Goal: Task Accomplishment & Management: Manage account settings

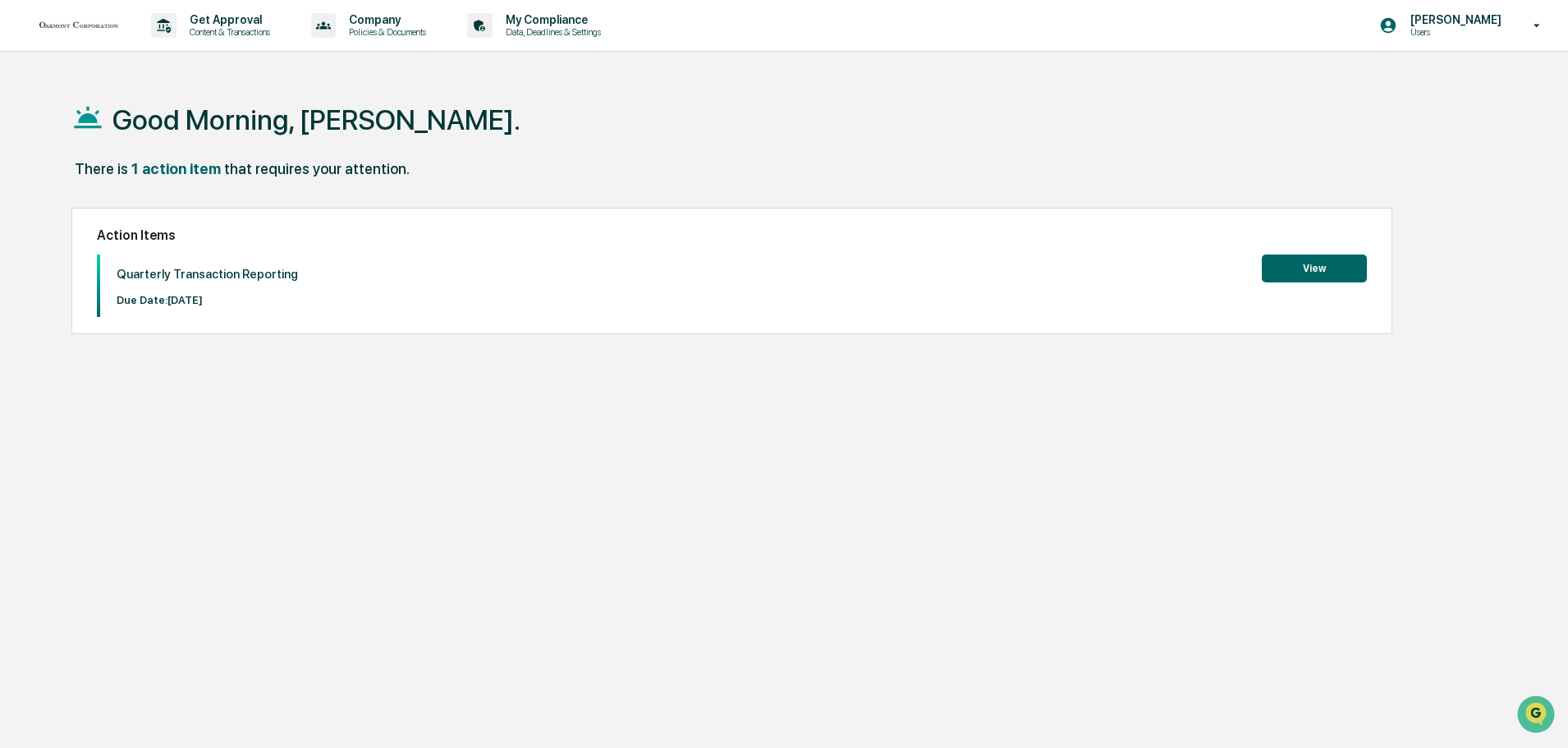
click at [1329, 269] on button "View" at bounding box center [1314, 268] width 105 height 28
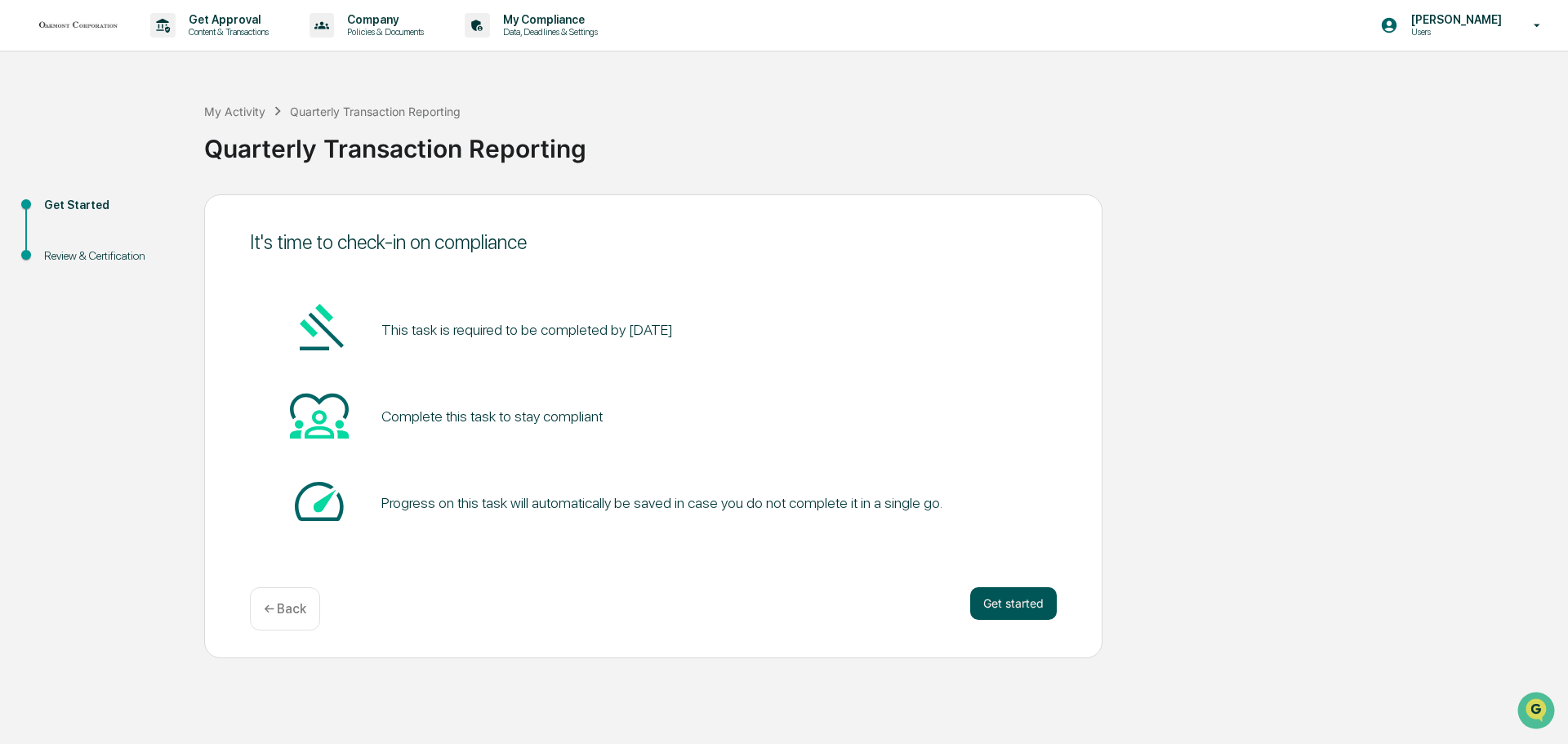
click at [1010, 606] on button "Get started" at bounding box center [1013, 603] width 87 height 32
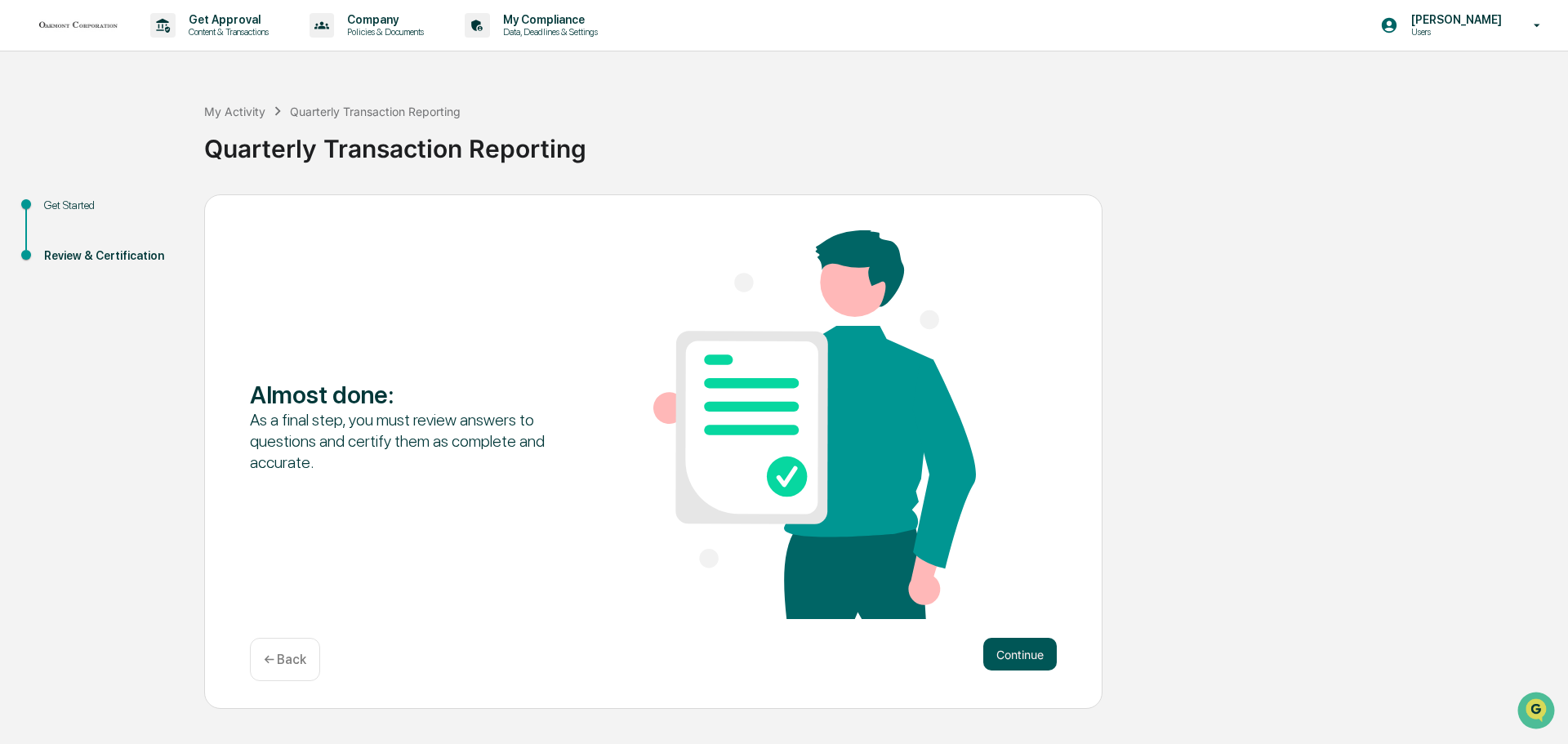
click at [1027, 652] on button "Continue" at bounding box center [1020, 654] width 73 height 32
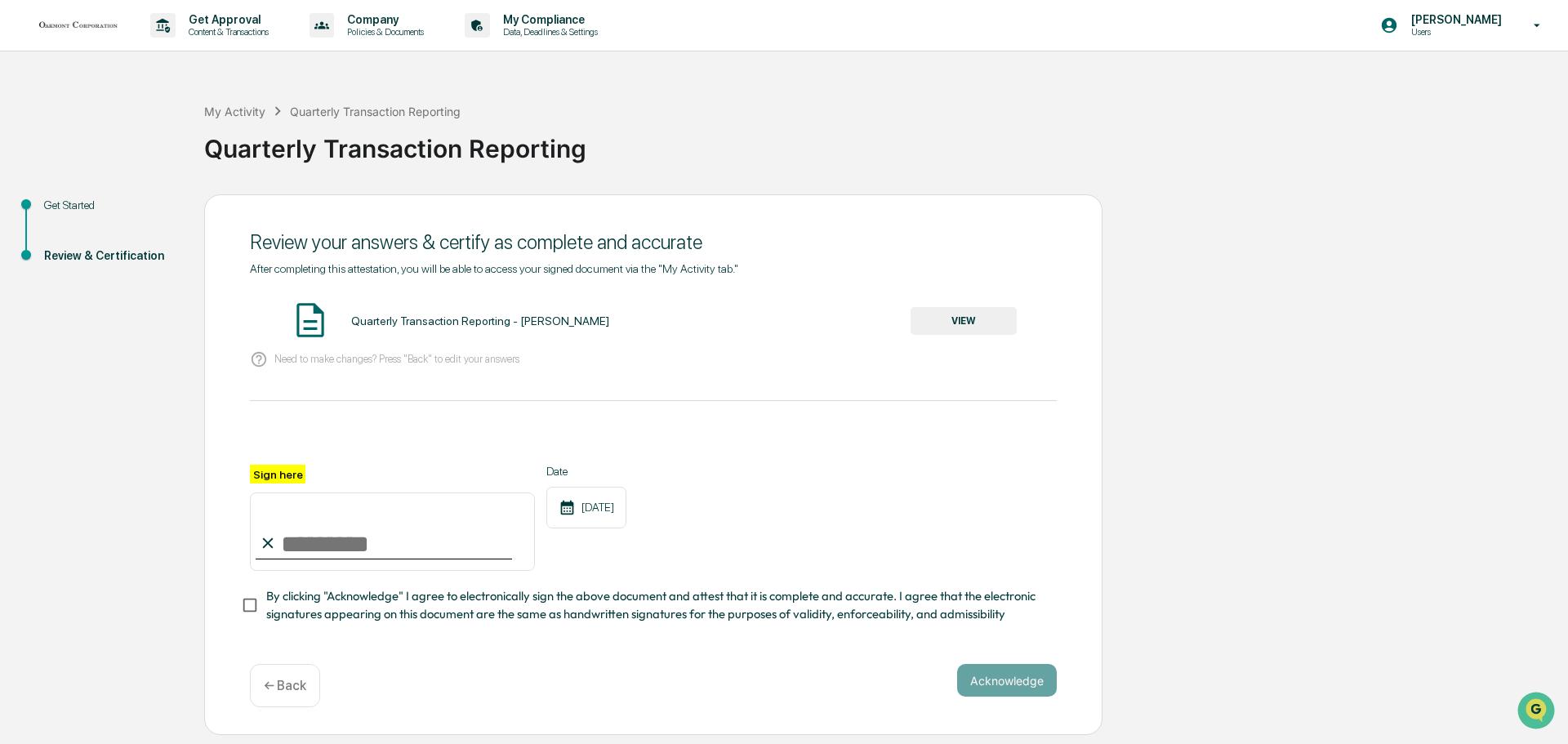
click at [919, 315] on button "VIEW" at bounding box center [963, 320] width 107 height 28
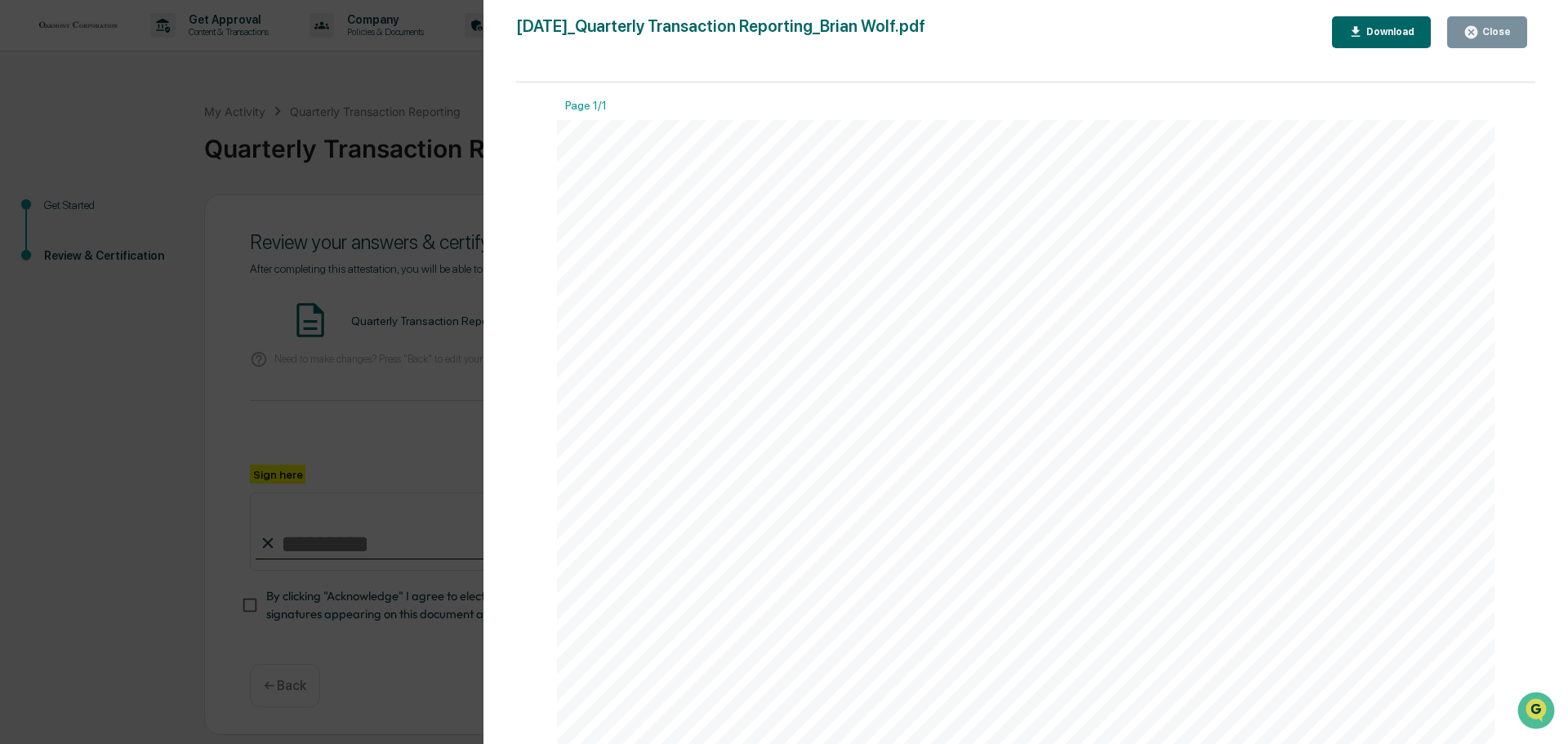
click at [1496, 40] on button "Close" at bounding box center [1487, 32] width 80 height 32
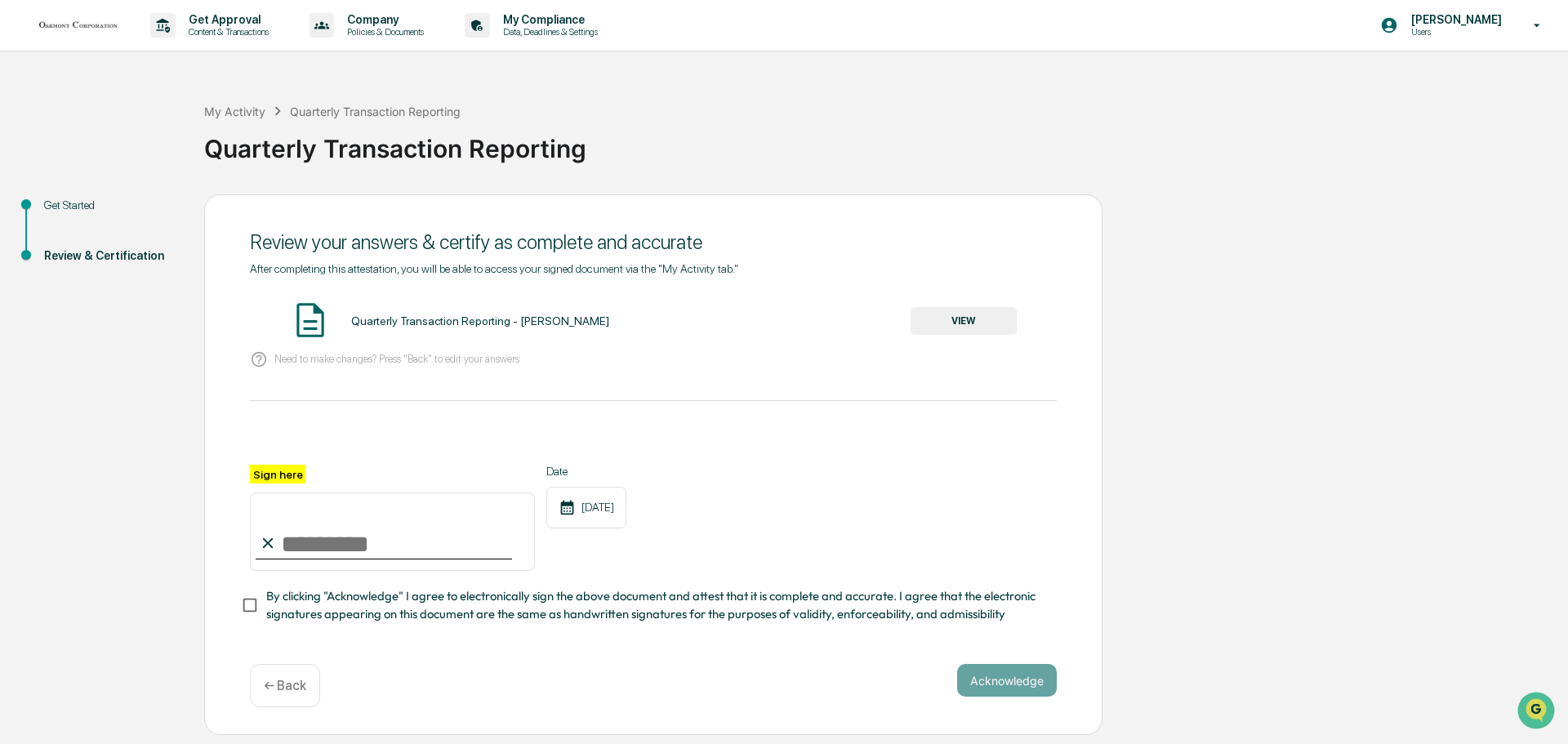
click at [65, 204] on div "Get Started" at bounding box center [111, 205] width 134 height 17
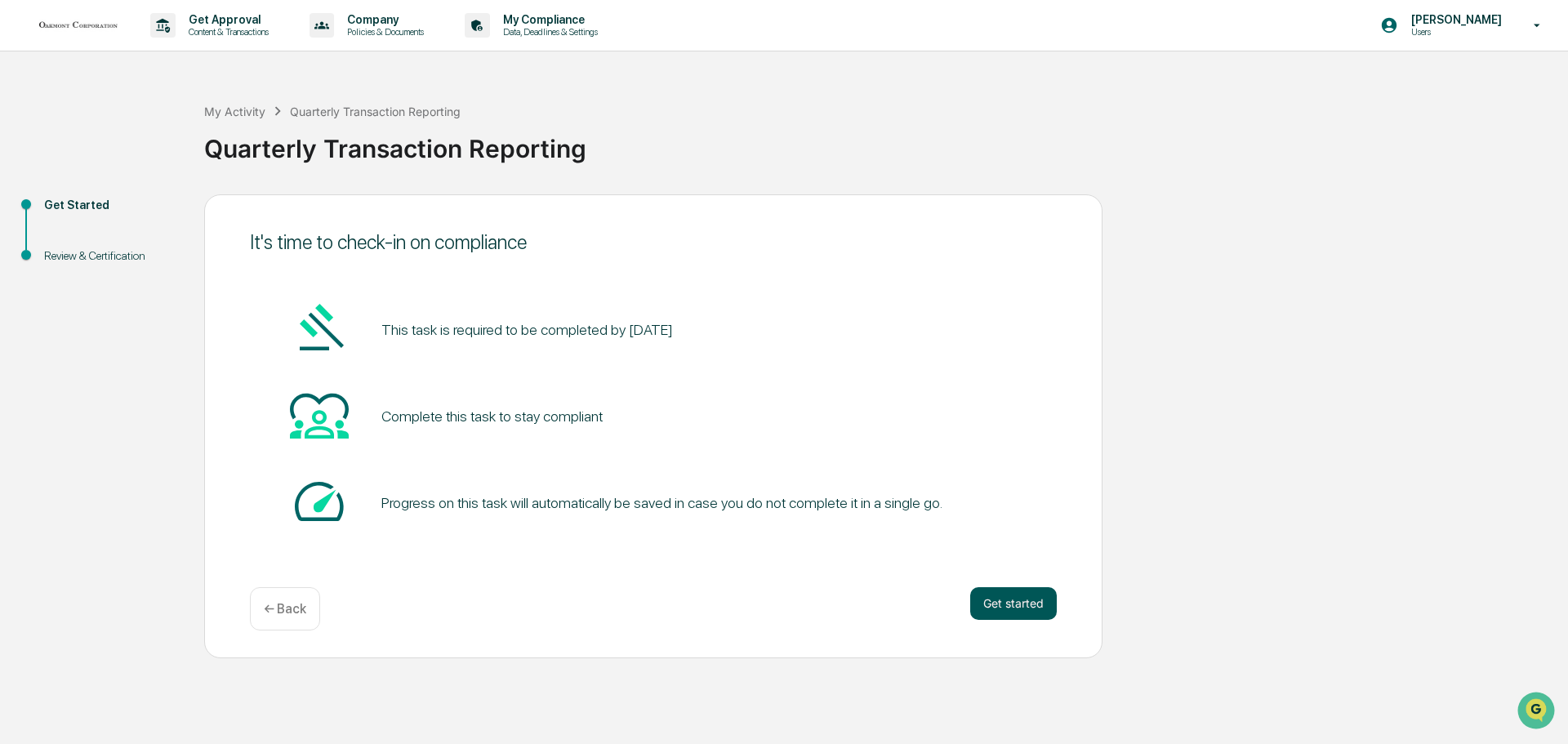
click at [1029, 610] on button "Get started" at bounding box center [1013, 603] width 87 height 32
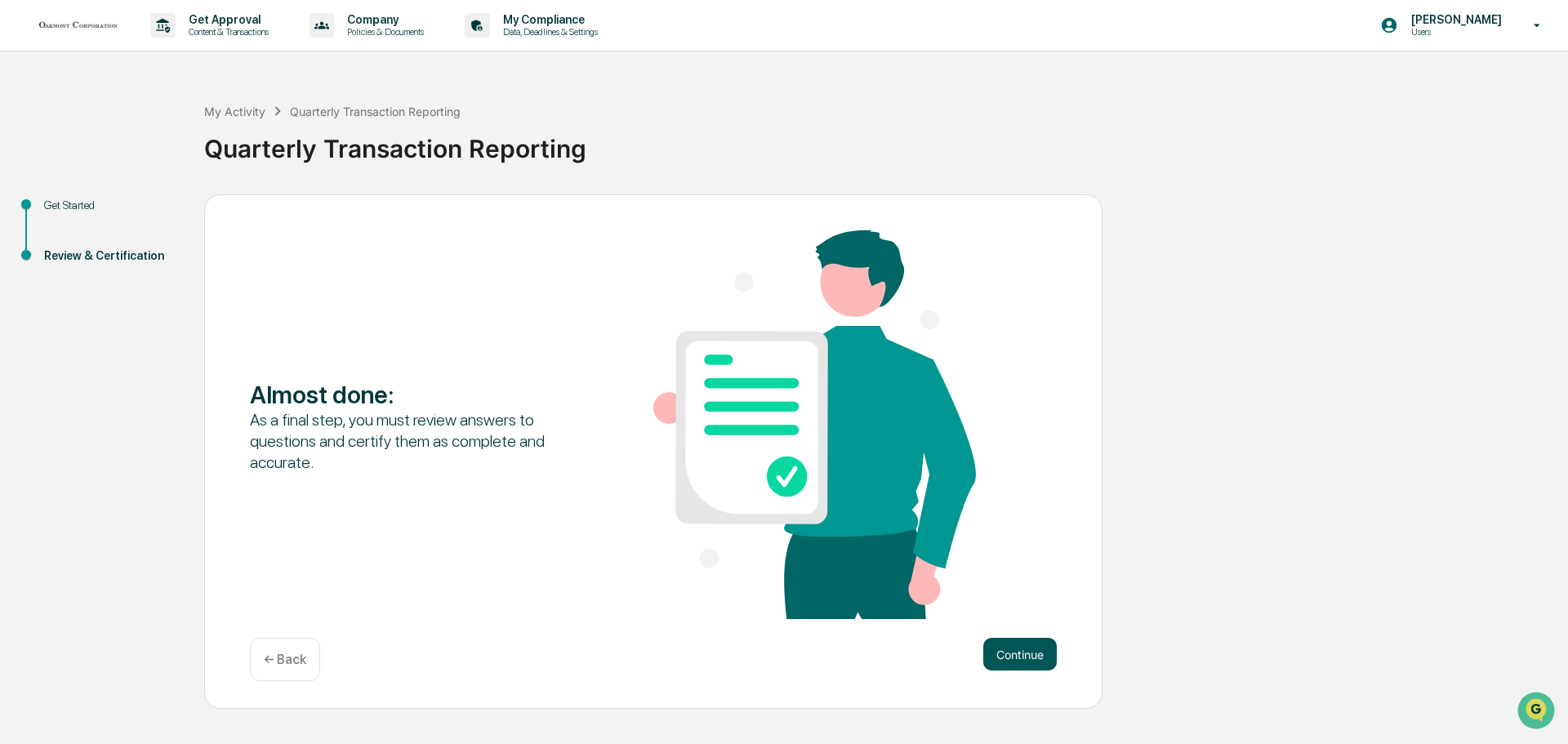
click at [1029, 666] on button "Continue" at bounding box center [1020, 654] width 73 height 32
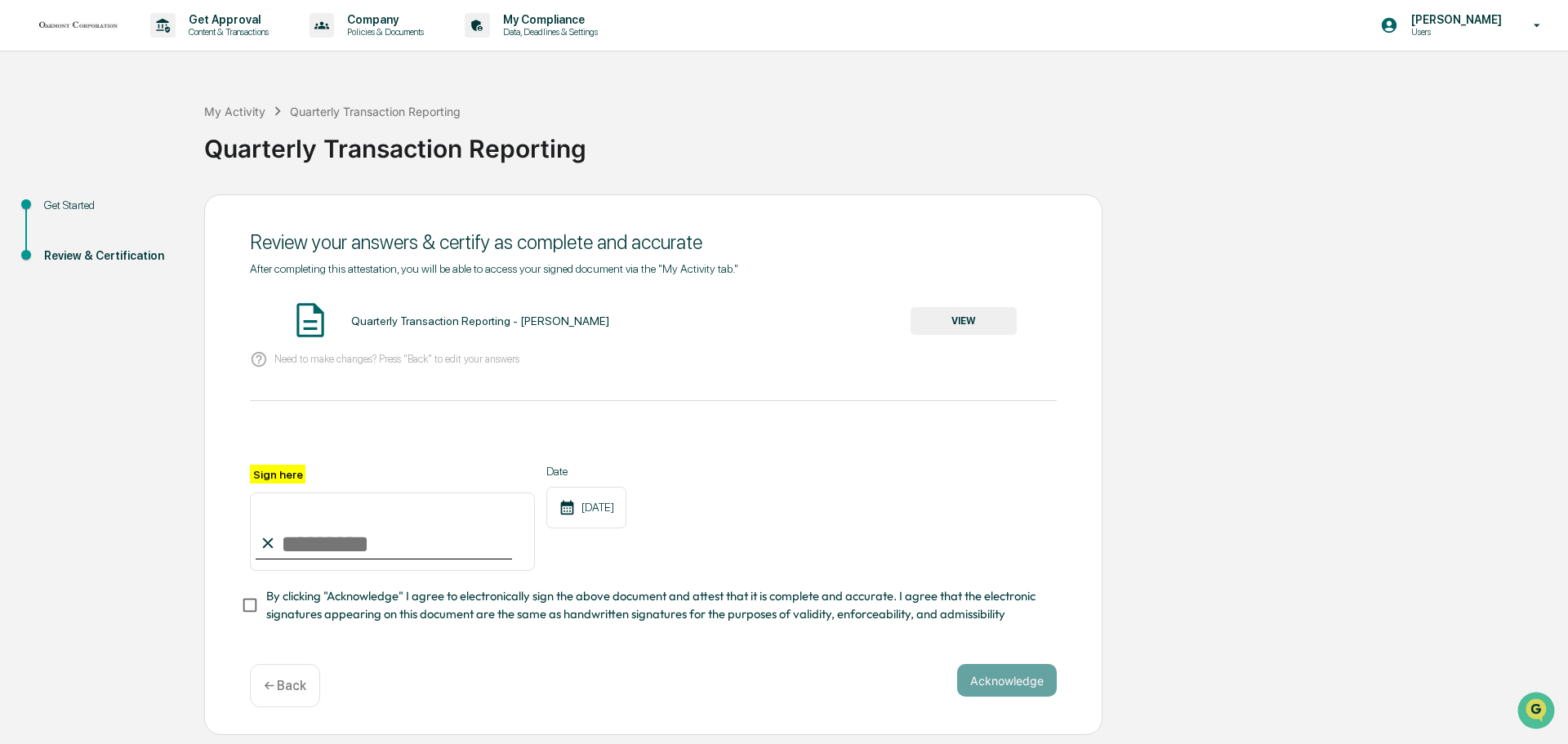
click at [948, 320] on button "VIEW" at bounding box center [963, 320] width 107 height 28
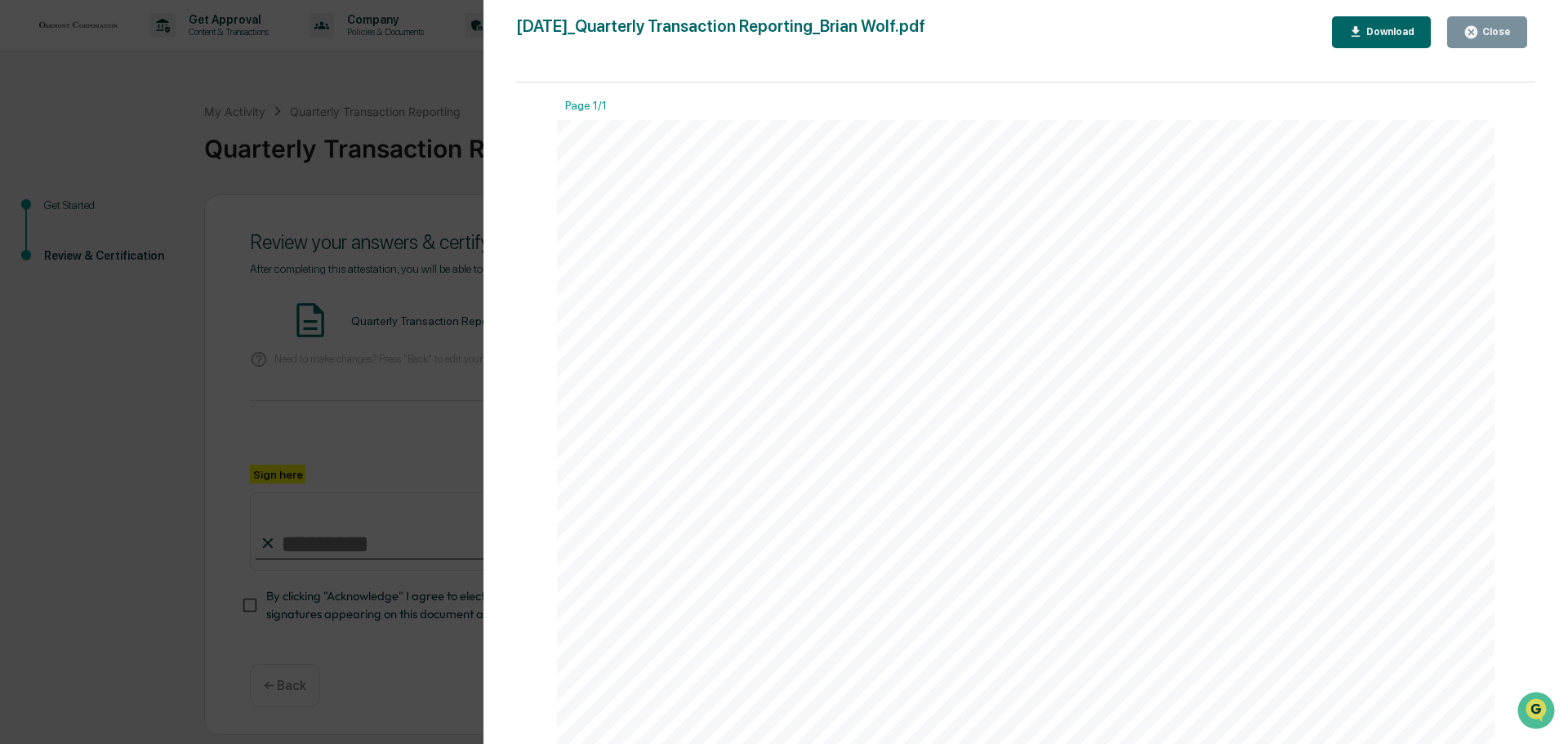
click at [1476, 22] on button "Close" at bounding box center [1487, 32] width 80 height 32
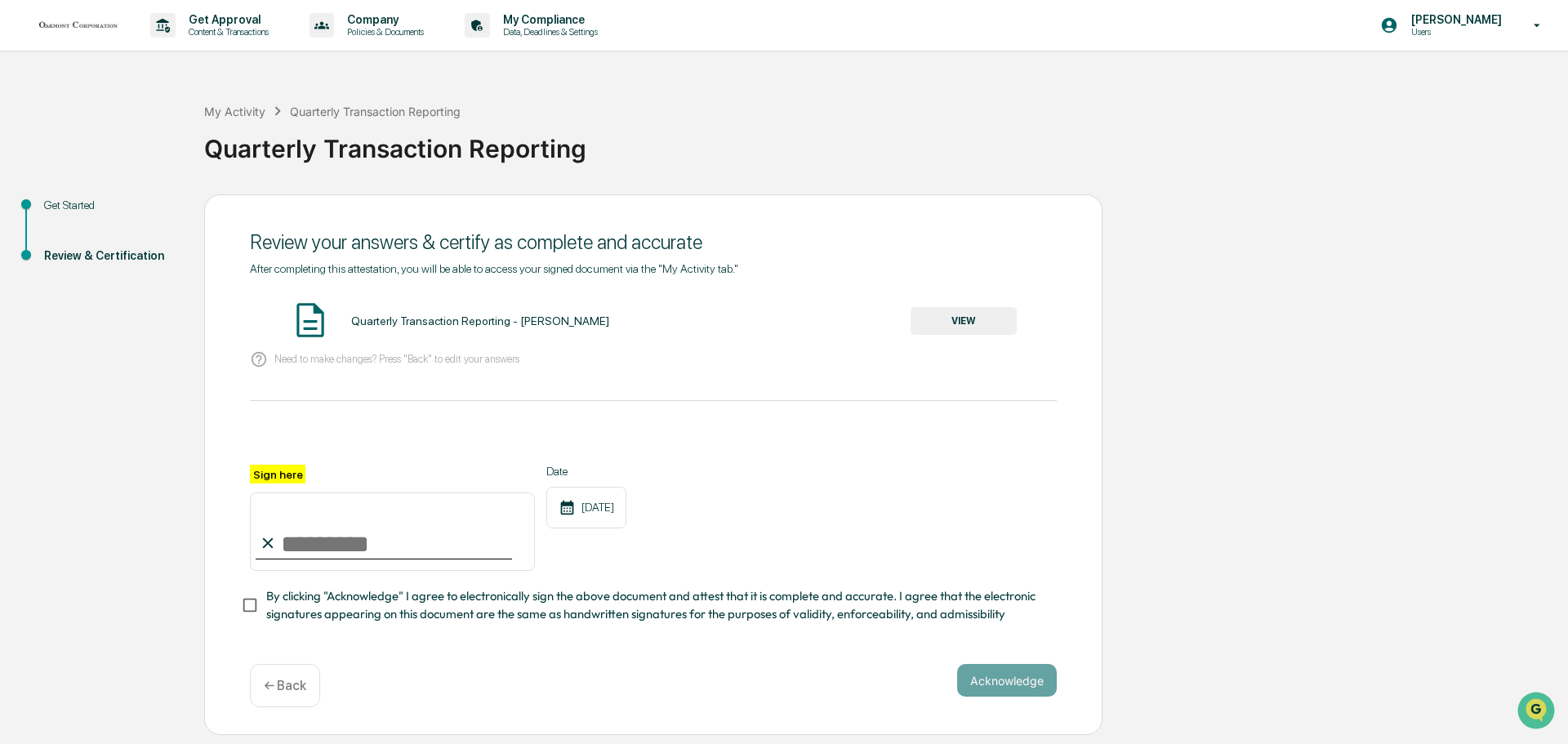
click at [355, 550] on input "Sign here" at bounding box center [392, 532] width 285 height 78
type input "**********"
click at [984, 681] on button "Acknowledge" at bounding box center [1006, 680] width 100 height 32
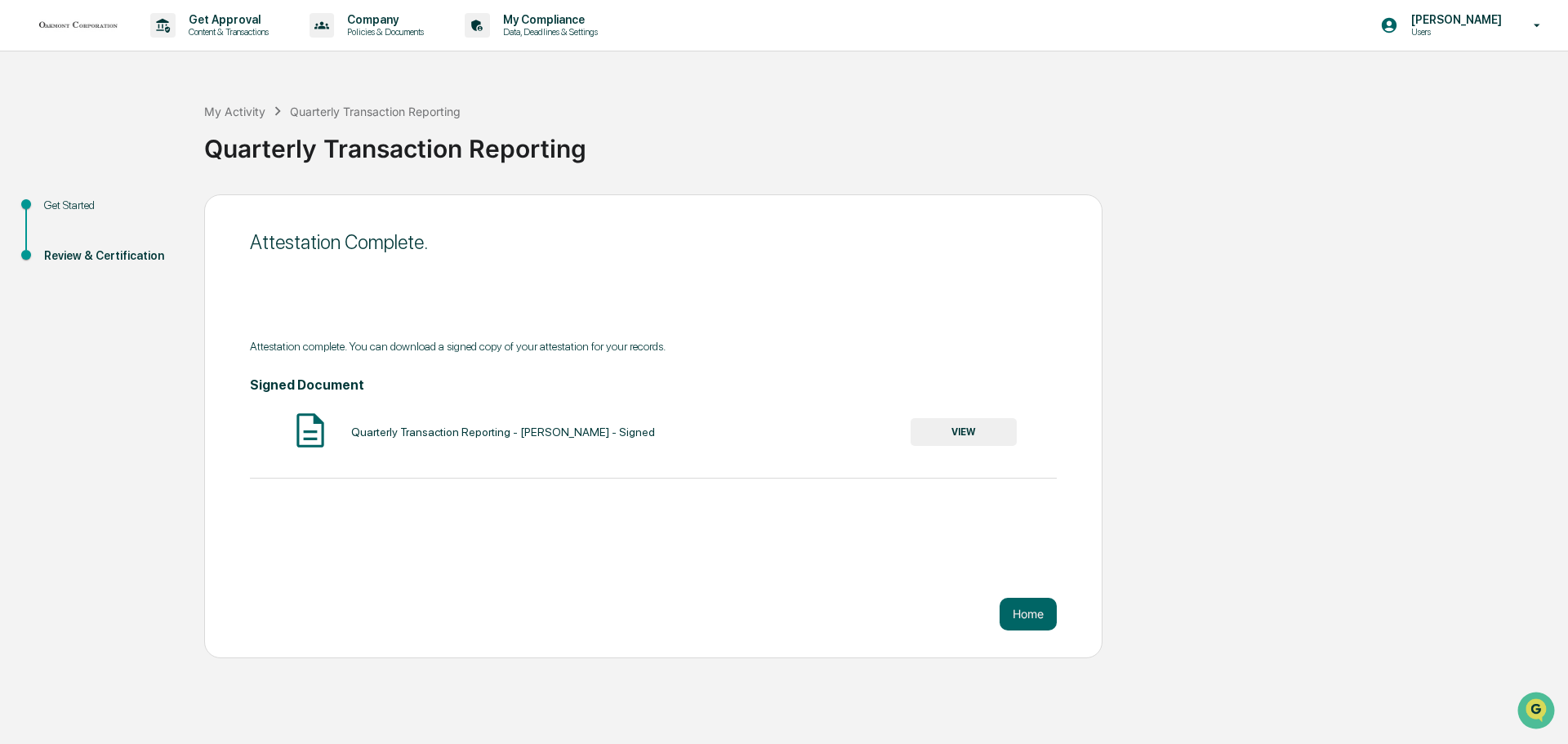
click at [927, 437] on button "VIEW" at bounding box center [963, 432] width 107 height 28
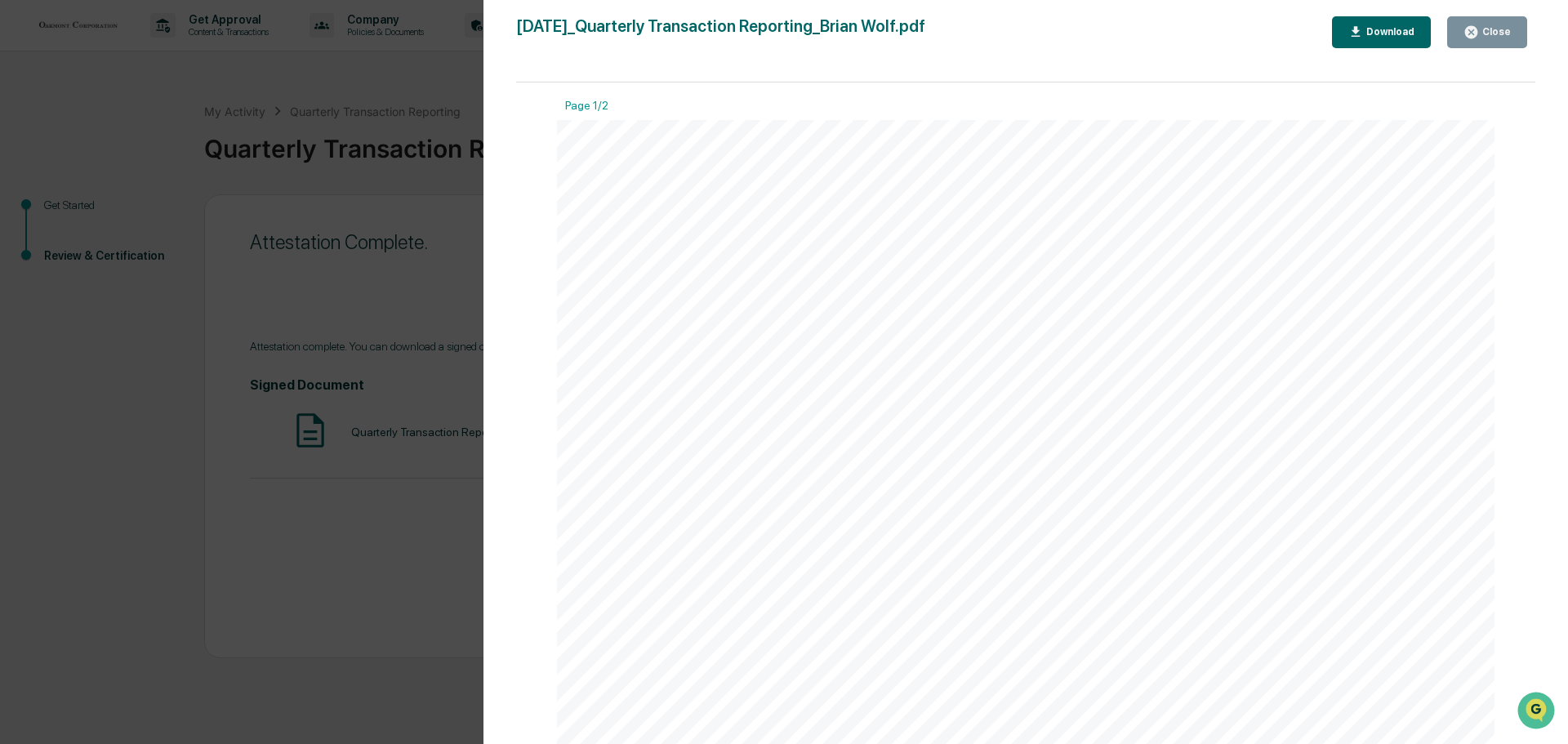
click at [835, 320] on span "Transaction" at bounding box center [793, 319] width 138 height 26
click at [1457, 23] on button "Close" at bounding box center [1487, 32] width 80 height 32
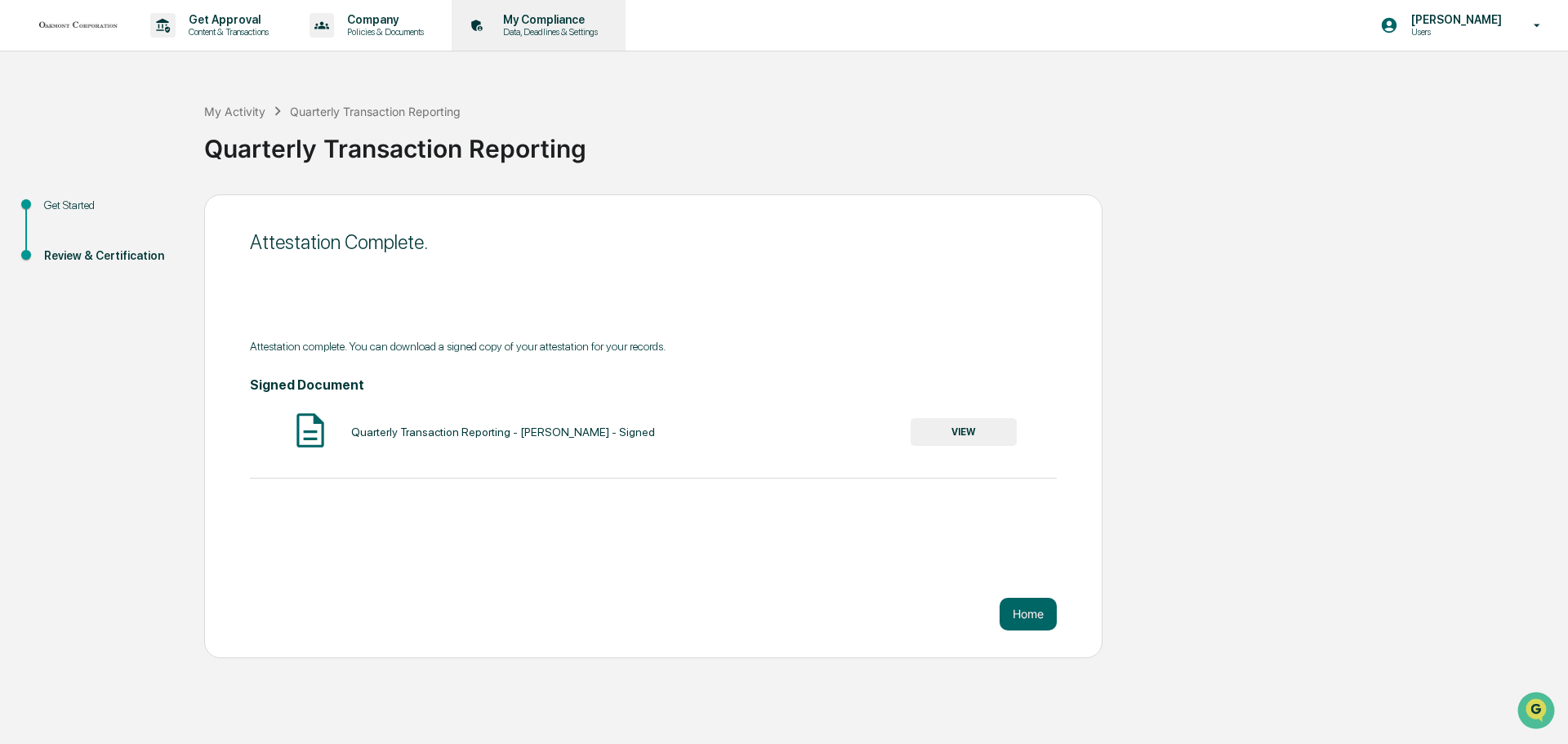
click at [545, 32] on p "Data, Deadlines & Settings" at bounding box center [548, 32] width 116 height 11
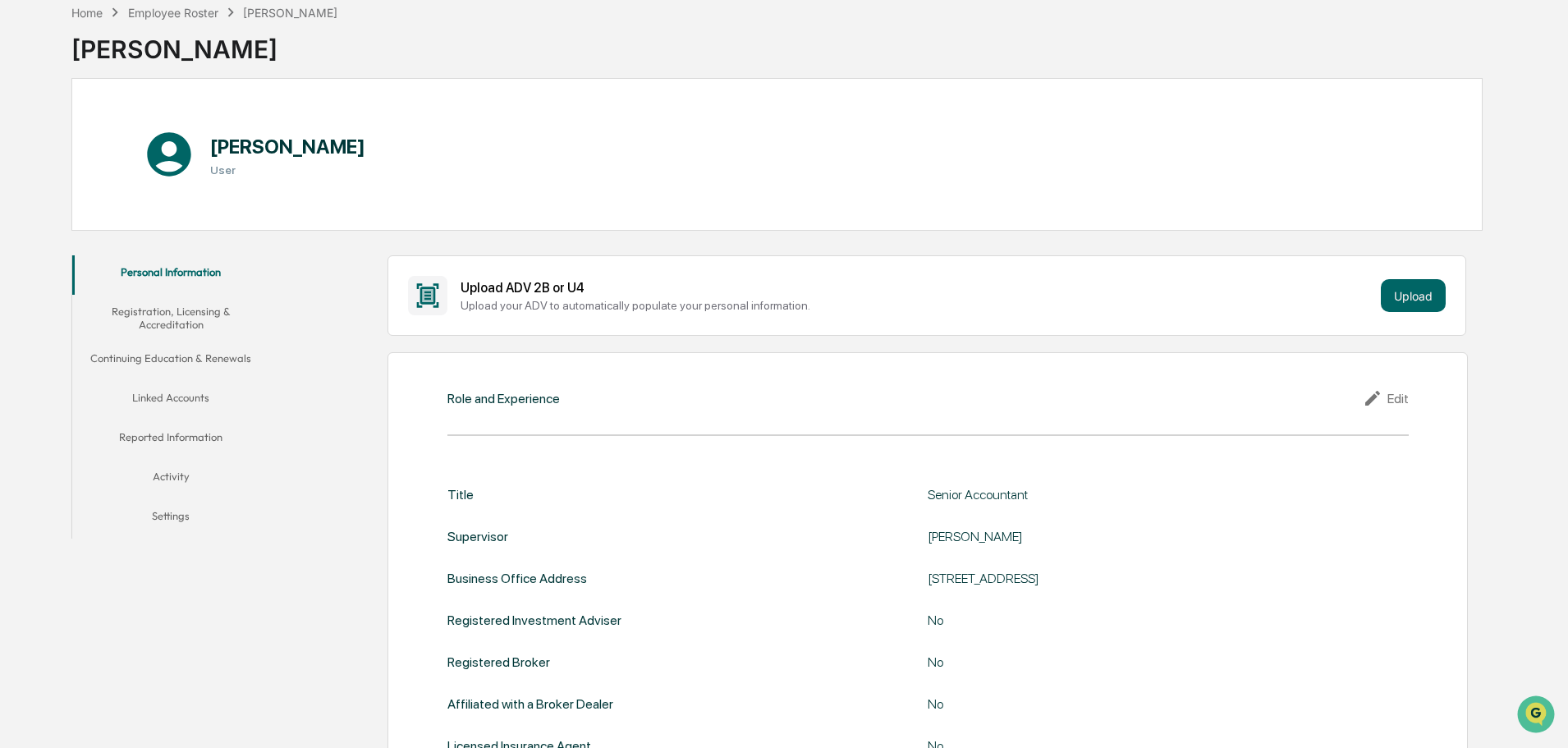
scroll to position [165, 0]
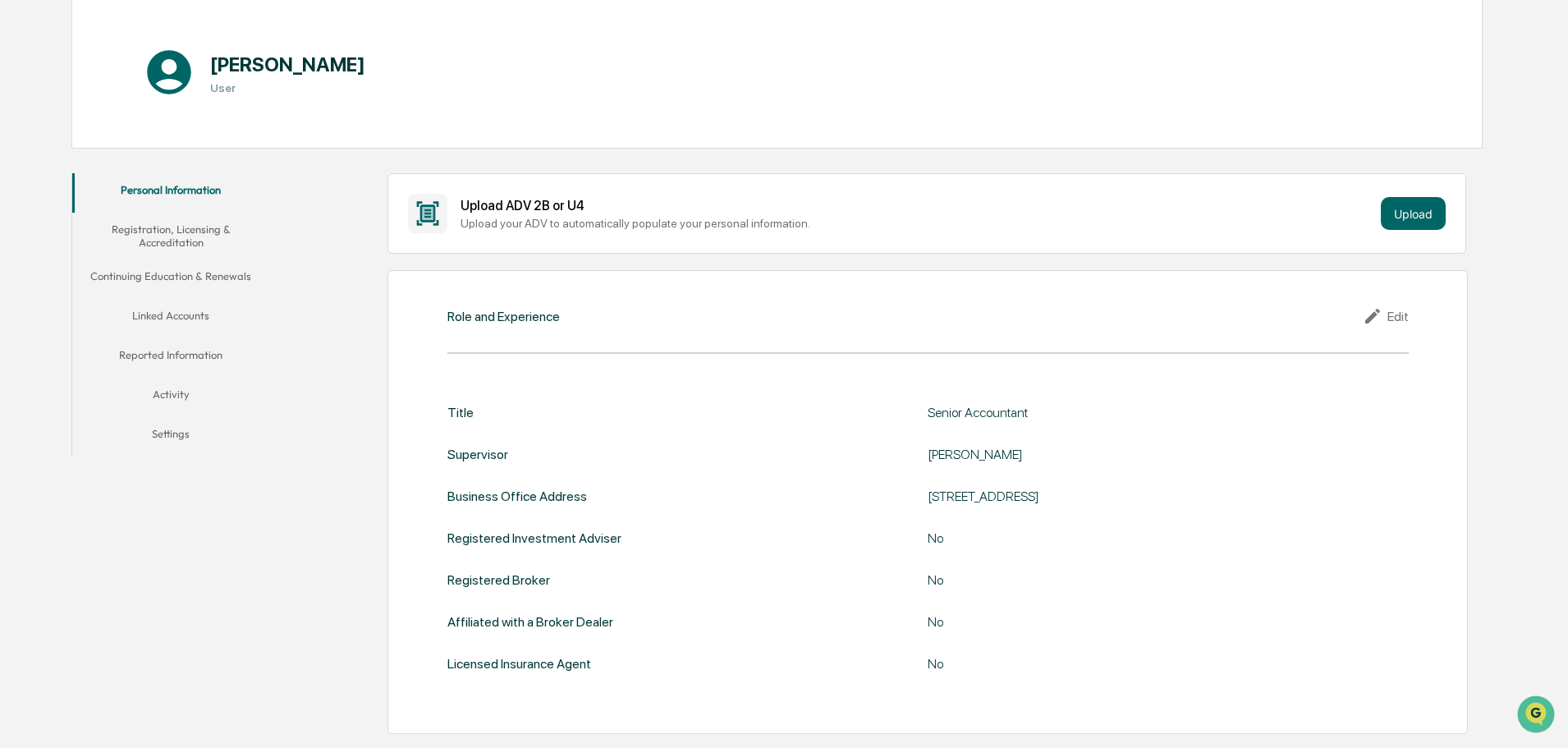
click at [189, 321] on button "Linked Accounts" at bounding box center [171, 319] width 197 height 39
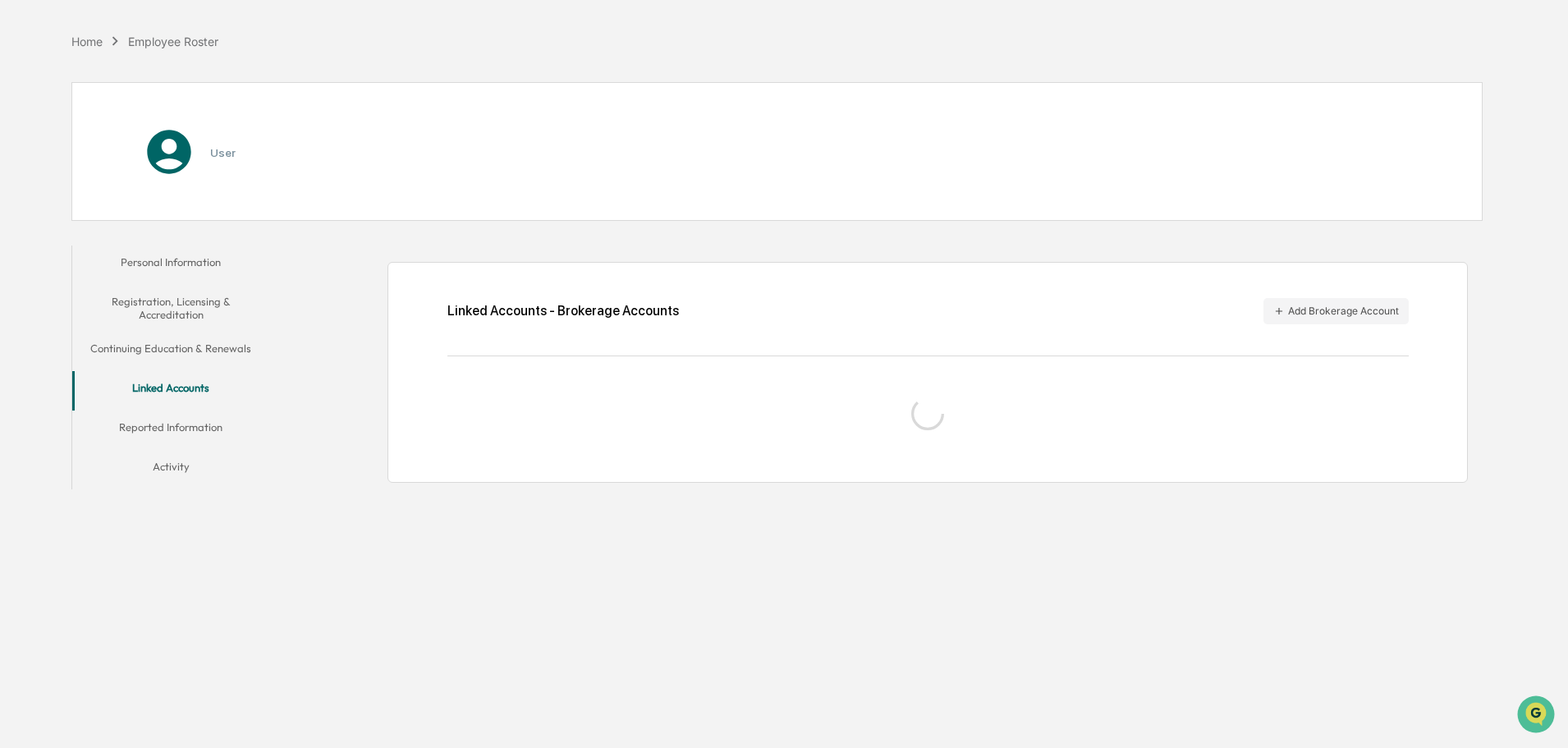
scroll to position [78, 0]
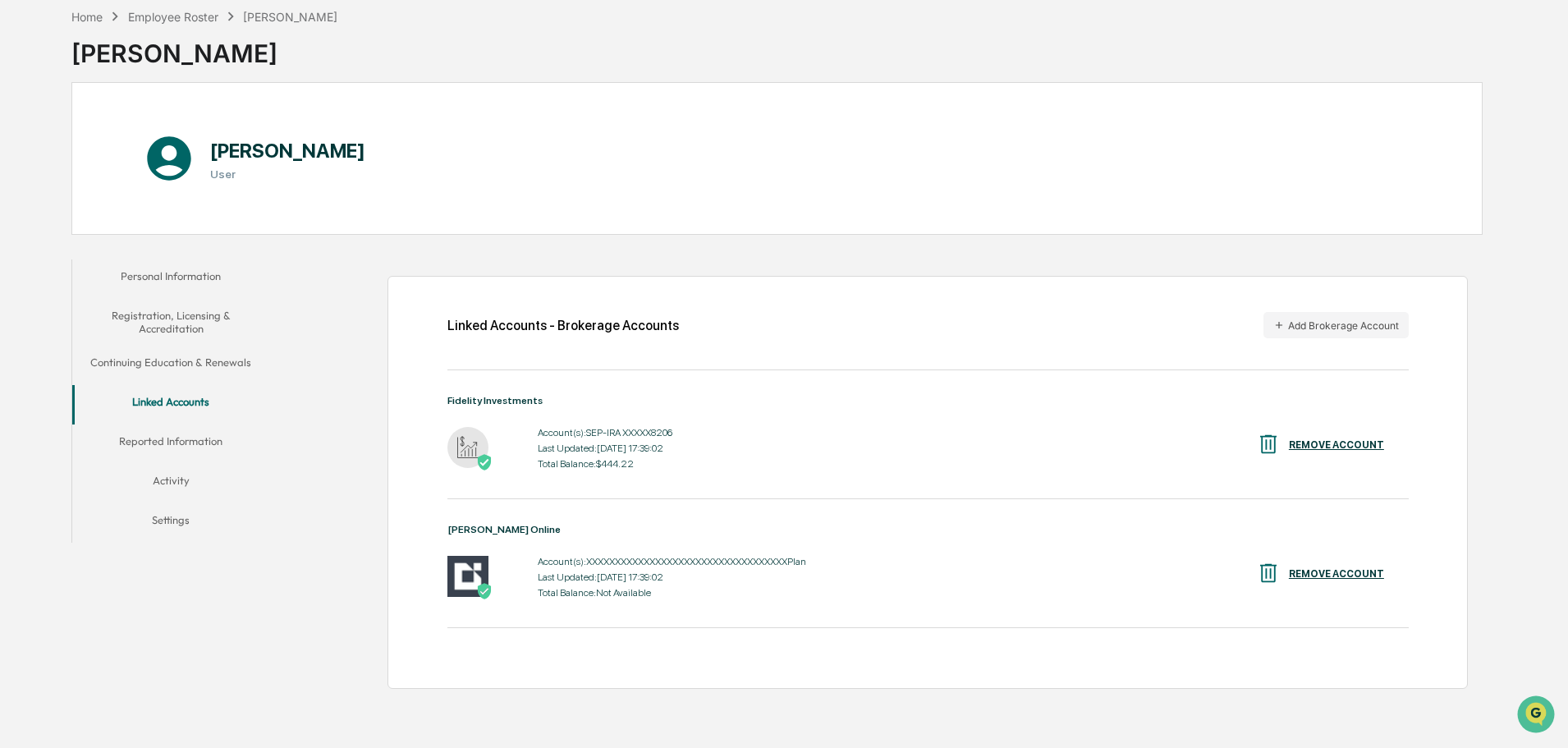
click at [165, 444] on button "Reported Information" at bounding box center [171, 444] width 197 height 39
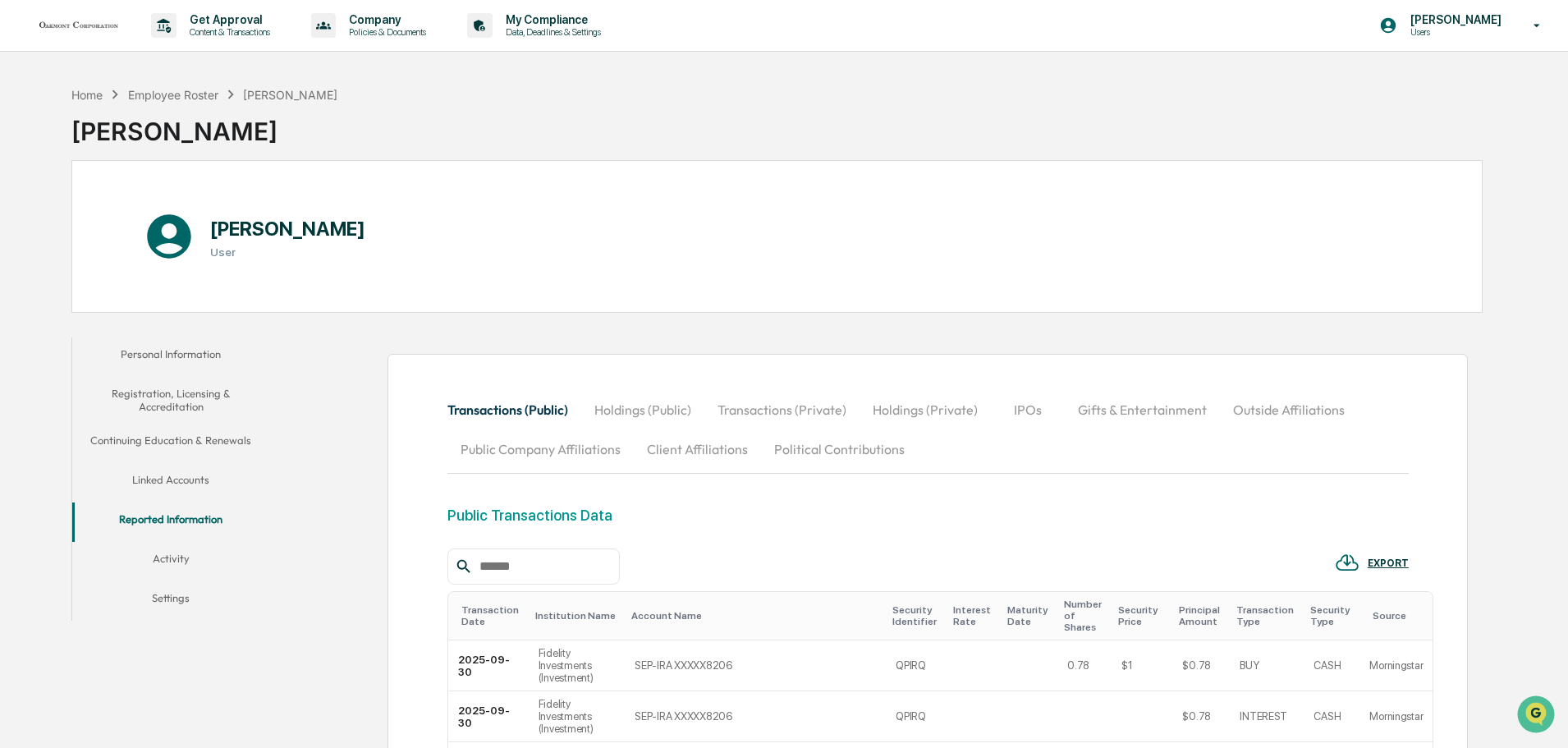
click at [167, 560] on button "Activity" at bounding box center [171, 561] width 197 height 39
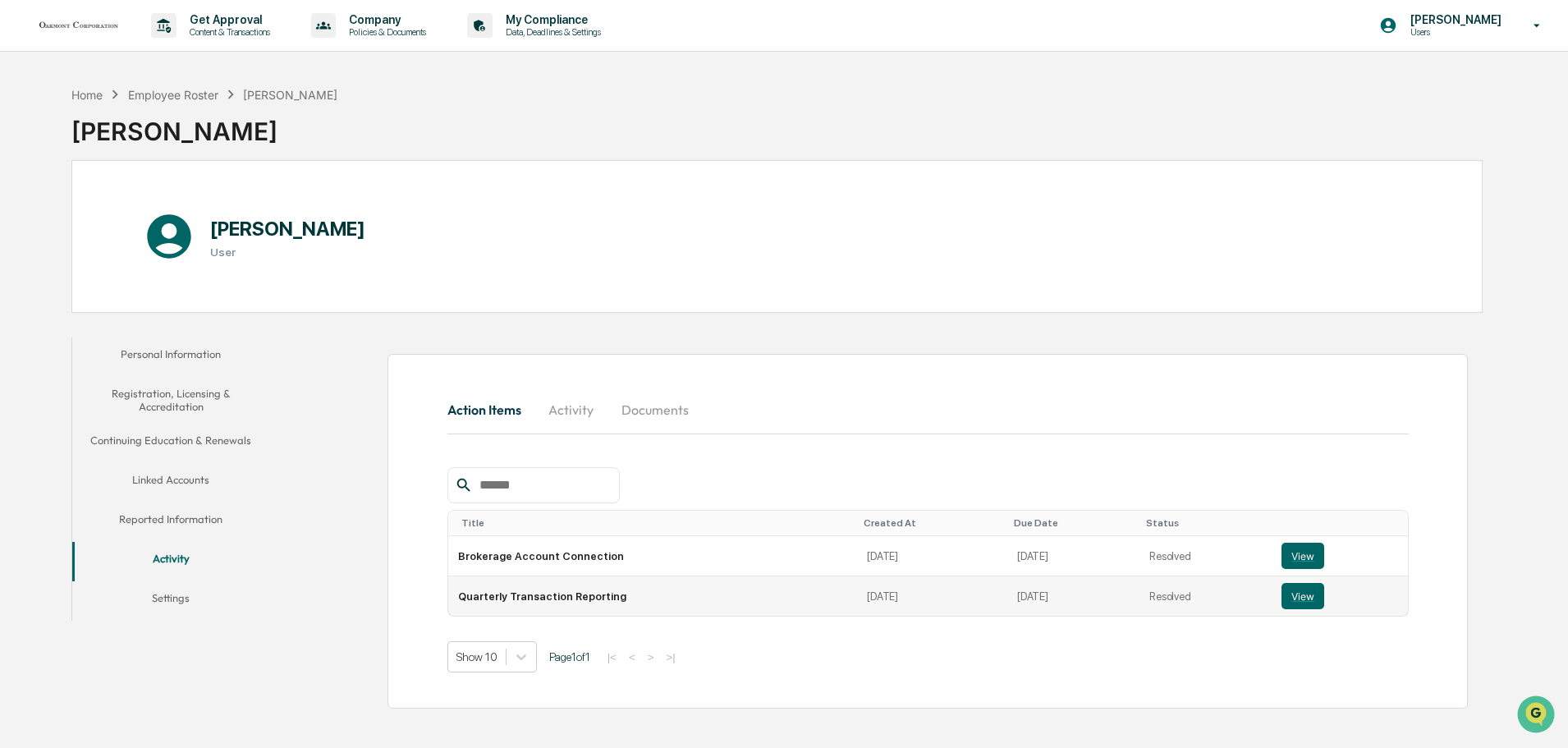
scroll to position [78, 0]
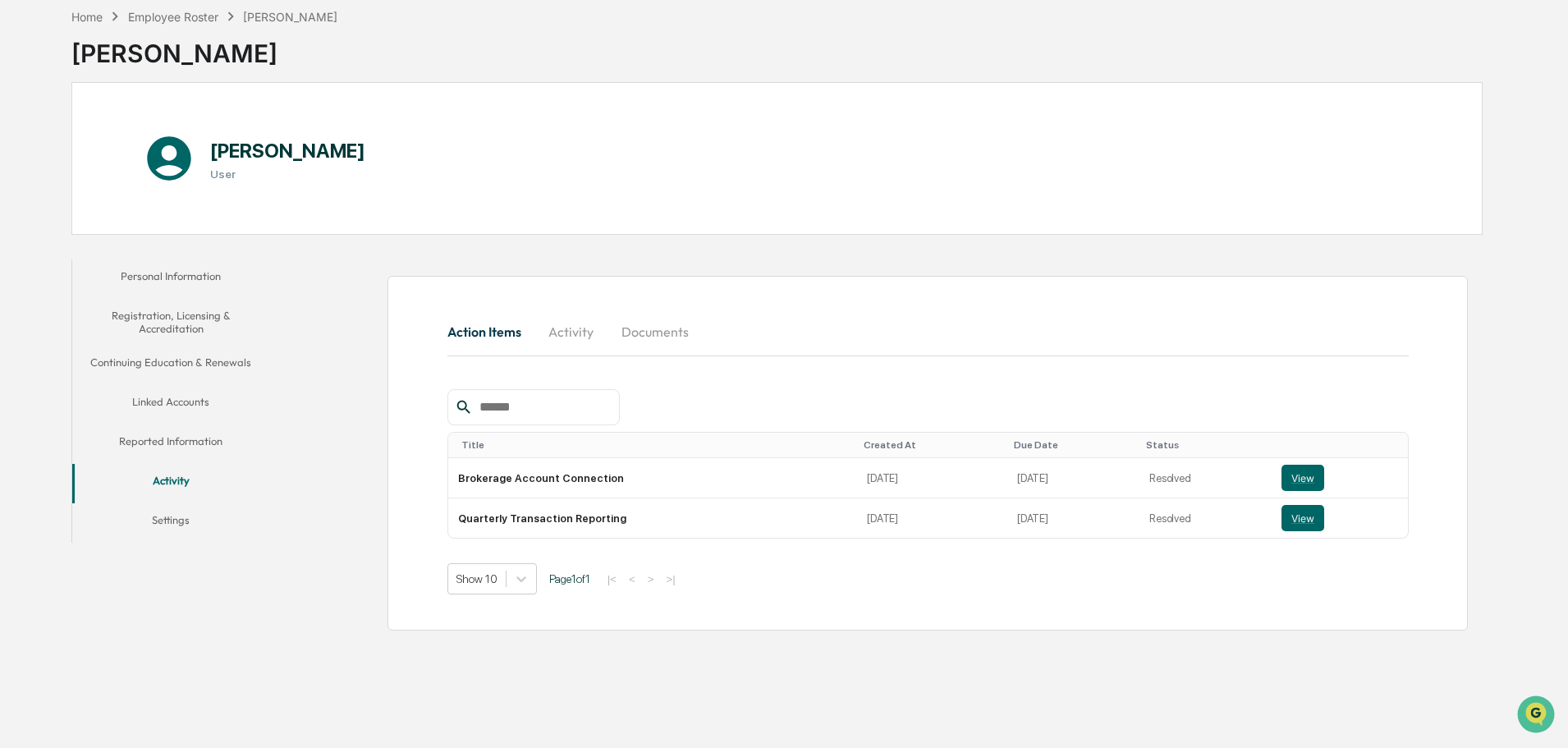
click at [576, 338] on button "Activity" at bounding box center [572, 332] width 74 height 39
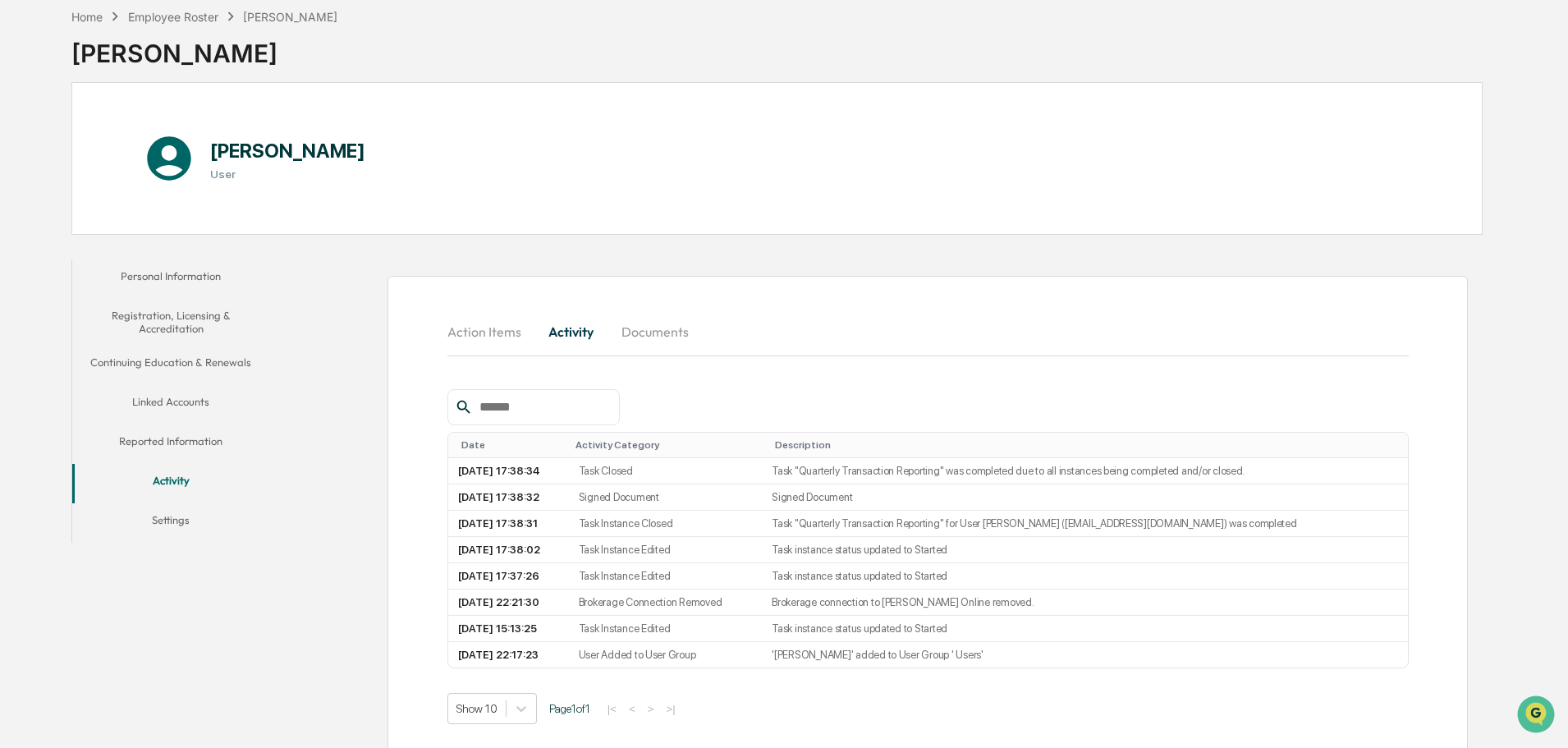
click at [625, 333] on button "Documents" at bounding box center [655, 332] width 93 height 39
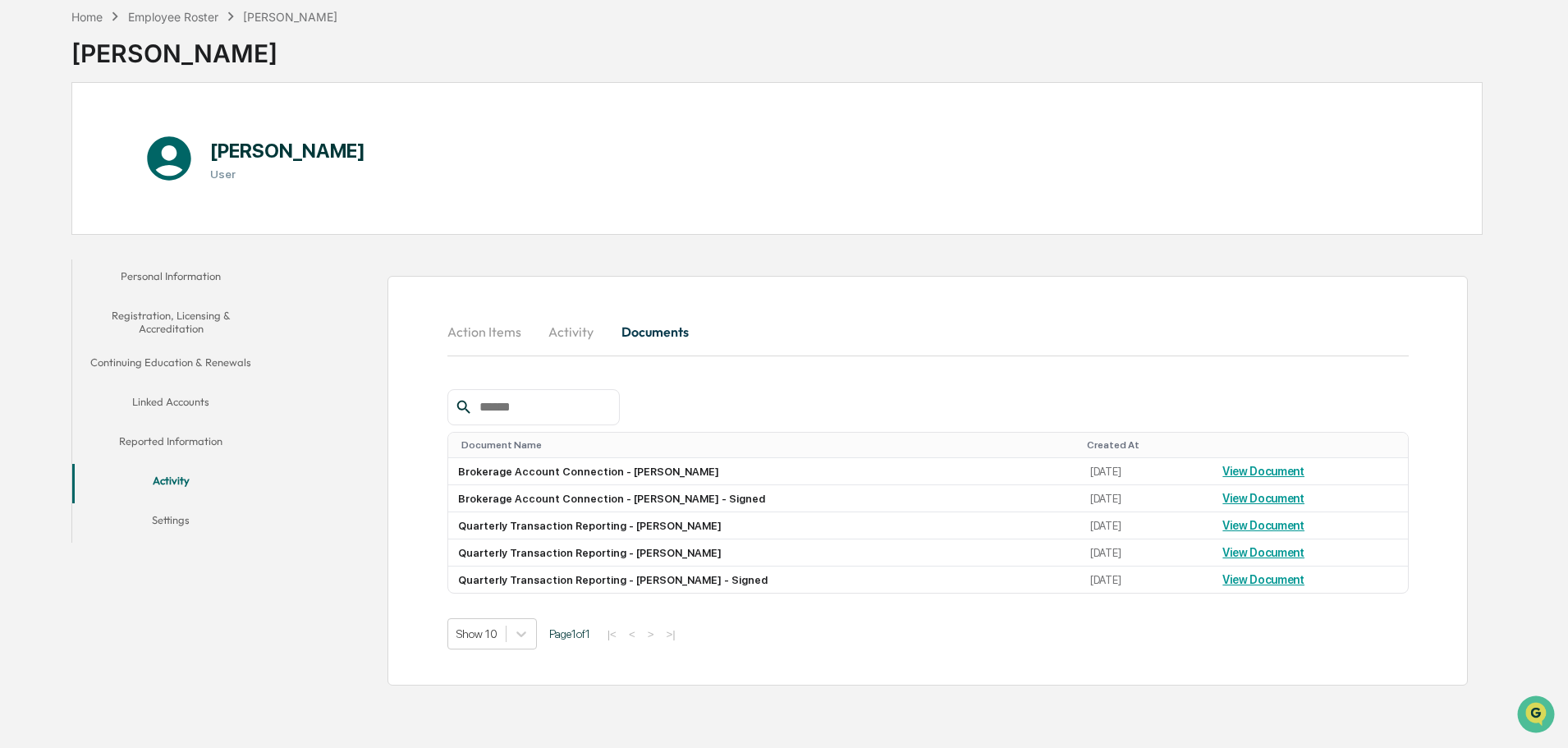
click at [483, 345] on button "Action Items" at bounding box center [491, 332] width 87 height 39
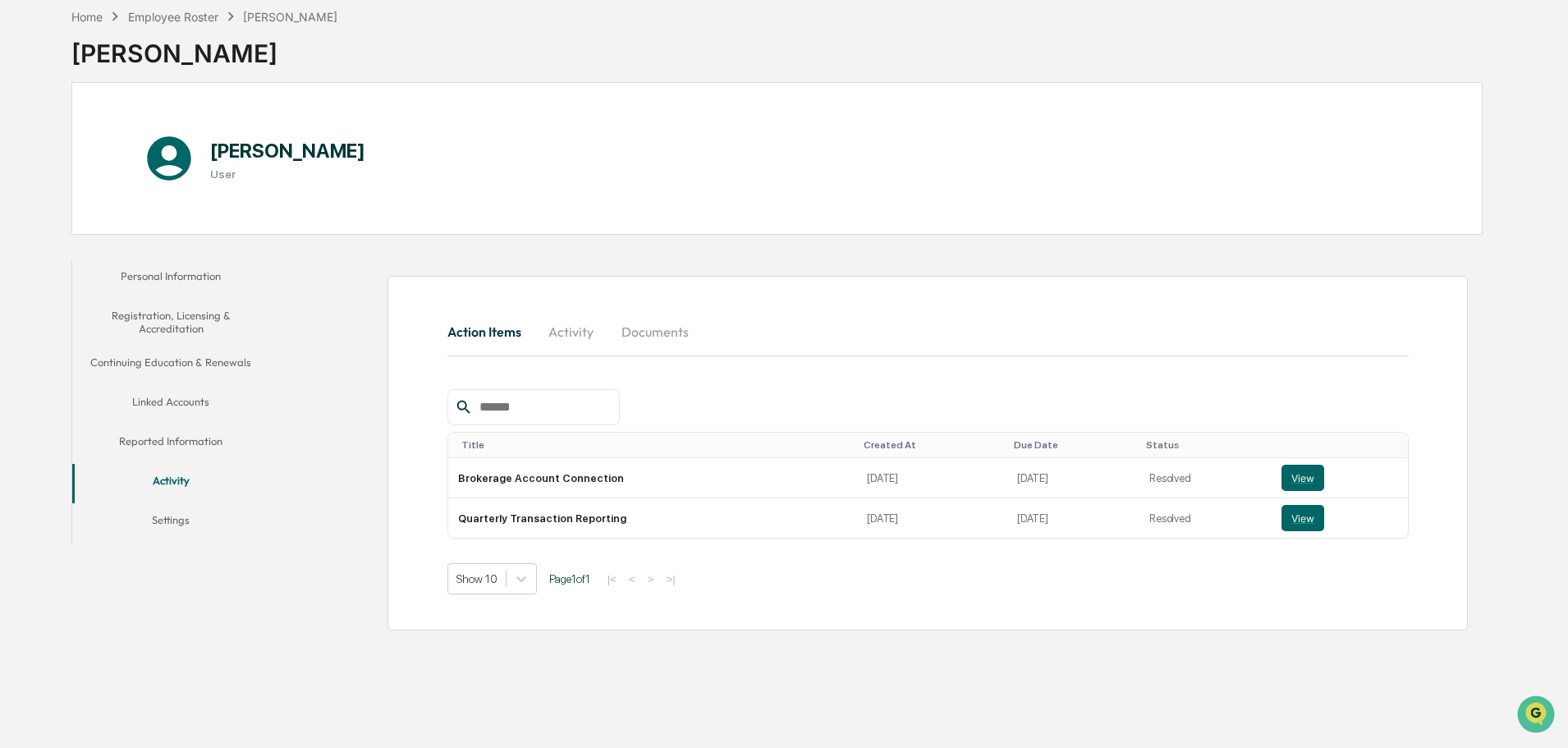
click at [165, 442] on button "Reported Information" at bounding box center [171, 444] width 197 height 39
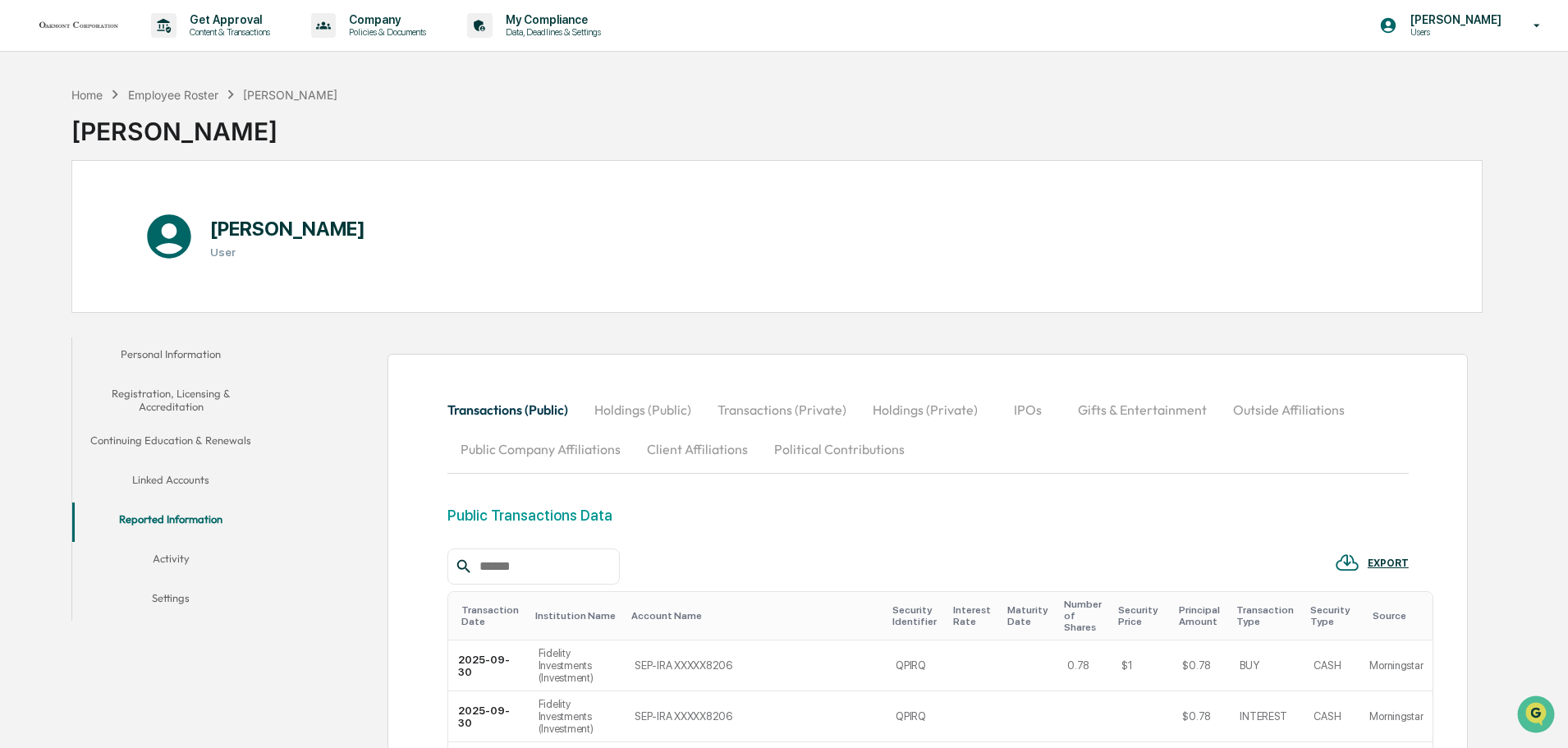
click at [642, 416] on button "Holdings (Public)" at bounding box center [643, 410] width 123 height 39
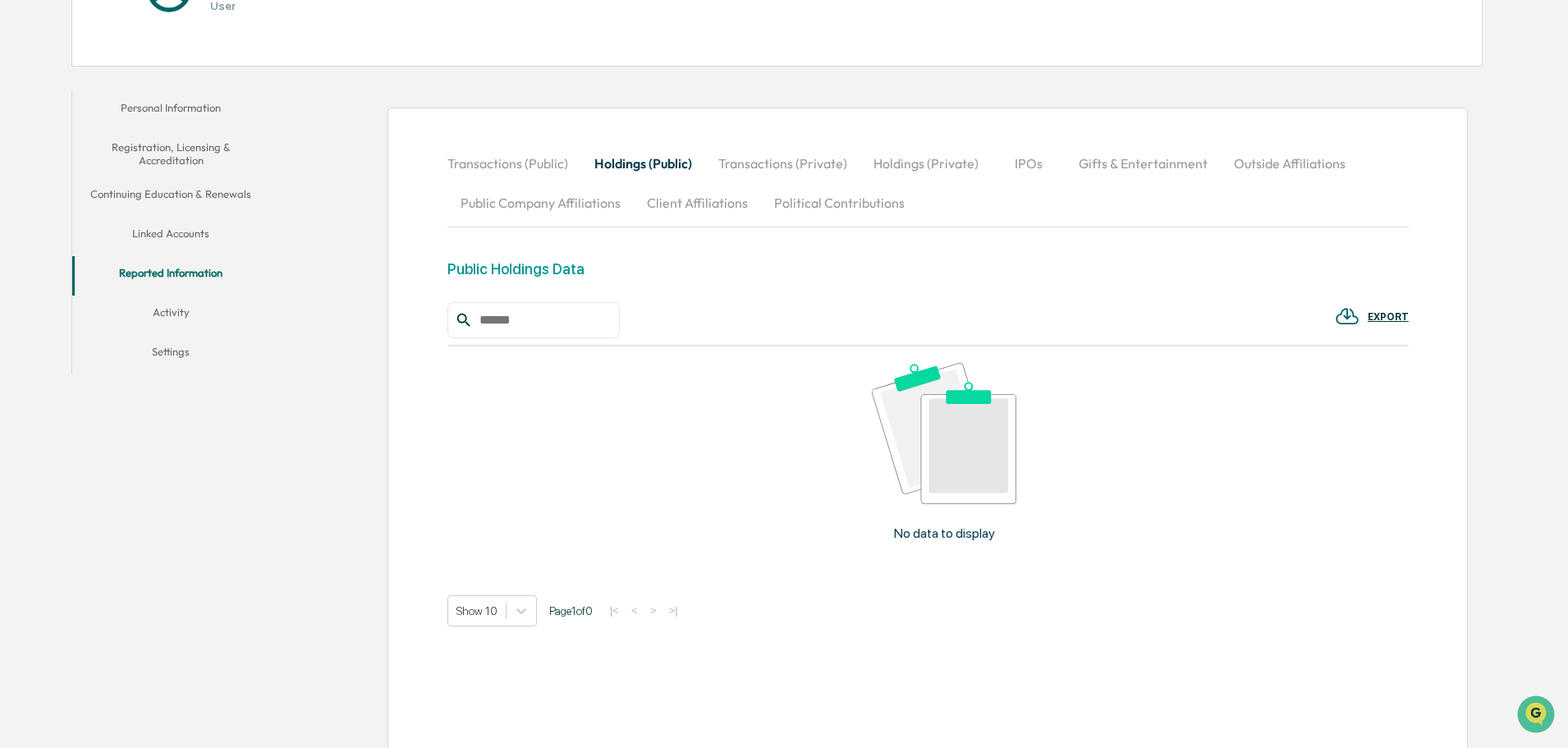
scroll to position [165, 0]
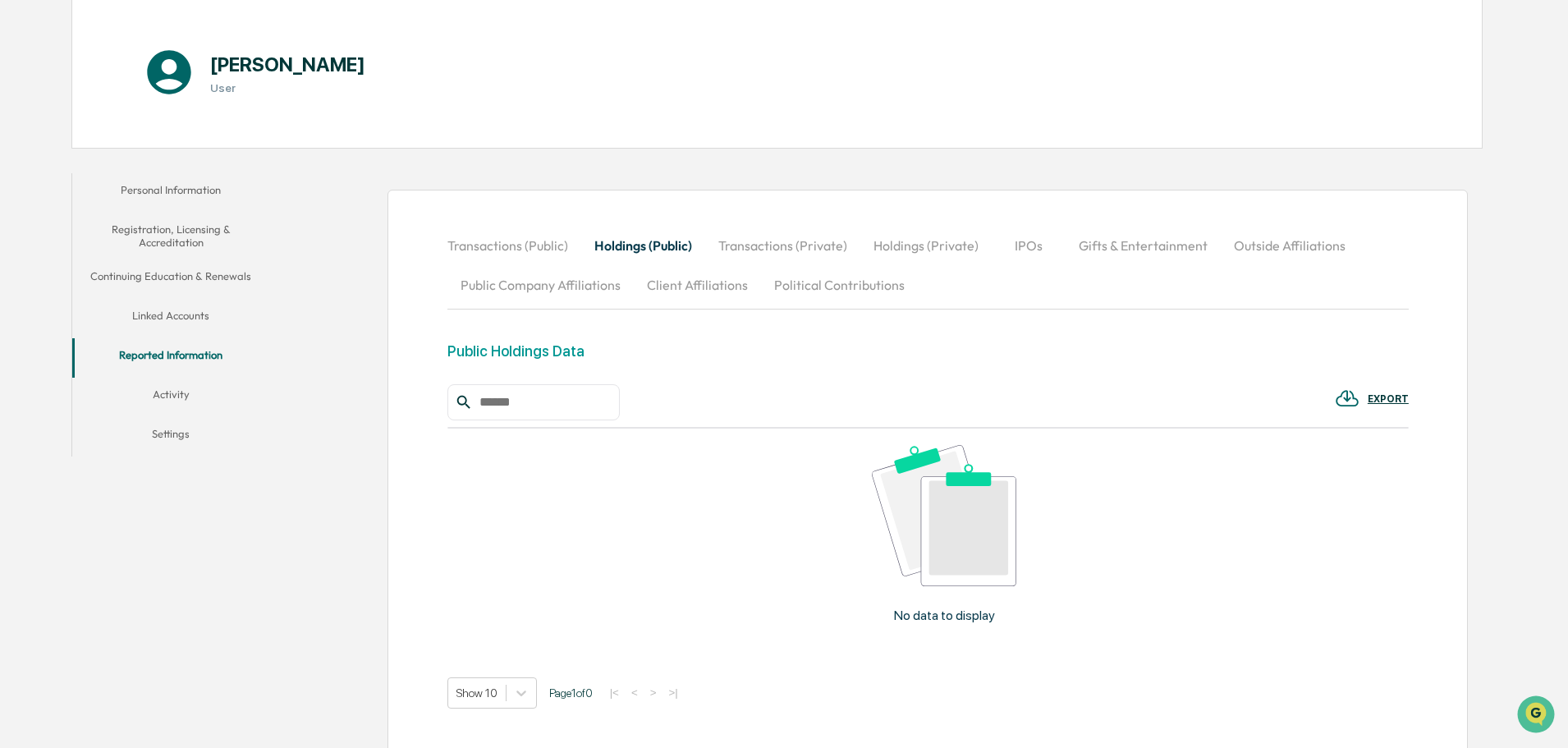
click at [757, 250] on button "Transactions (Private)" at bounding box center [782, 246] width 155 height 39
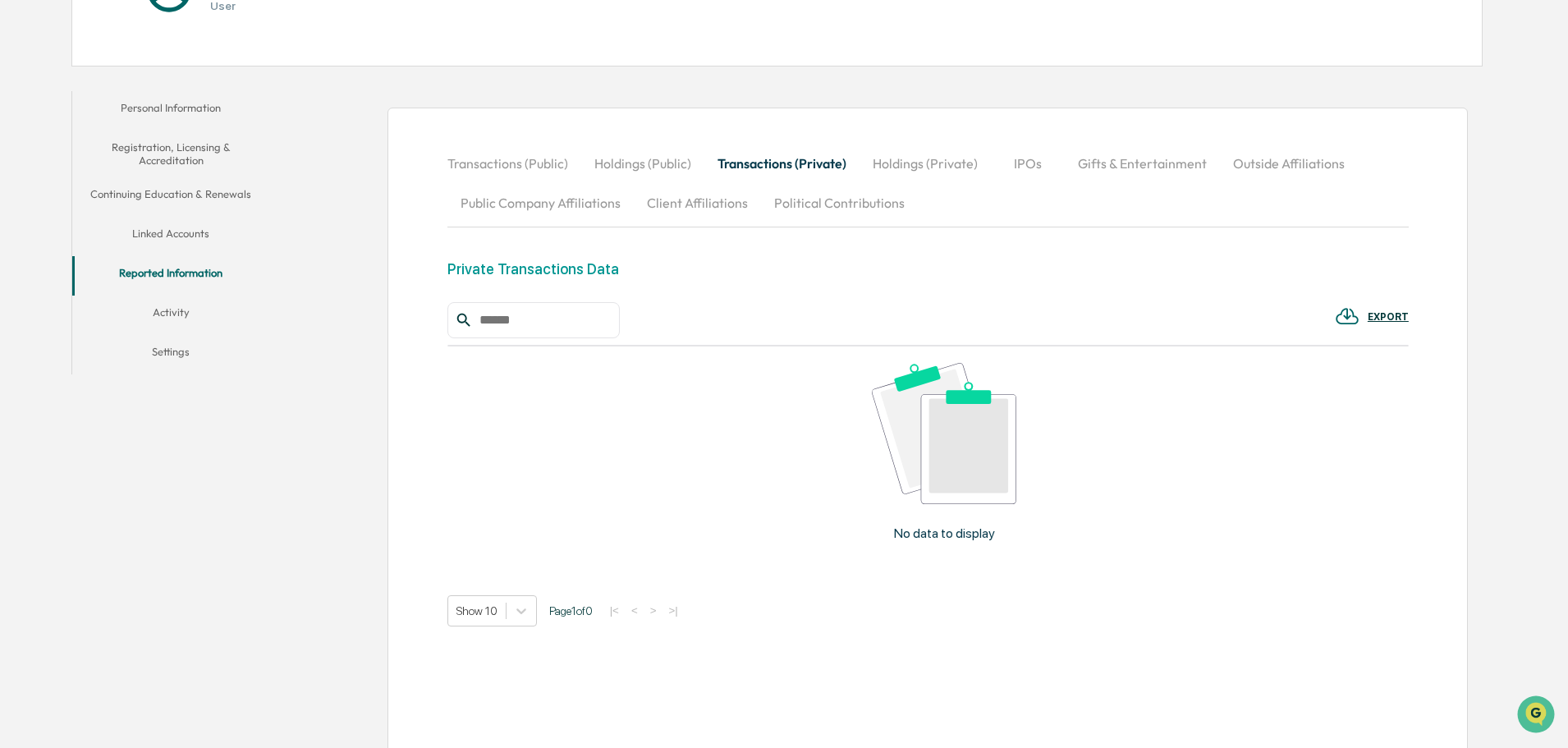
click at [918, 167] on button "Holdings (Private)" at bounding box center [925, 164] width 131 height 39
click at [1032, 169] on button "IPOs" at bounding box center [1029, 164] width 74 height 39
click at [1102, 168] on button "Gifts & Entertainment" at bounding box center [1142, 164] width 155 height 39
click at [488, 165] on button "Transactions (Public)" at bounding box center [514, 164] width 134 height 39
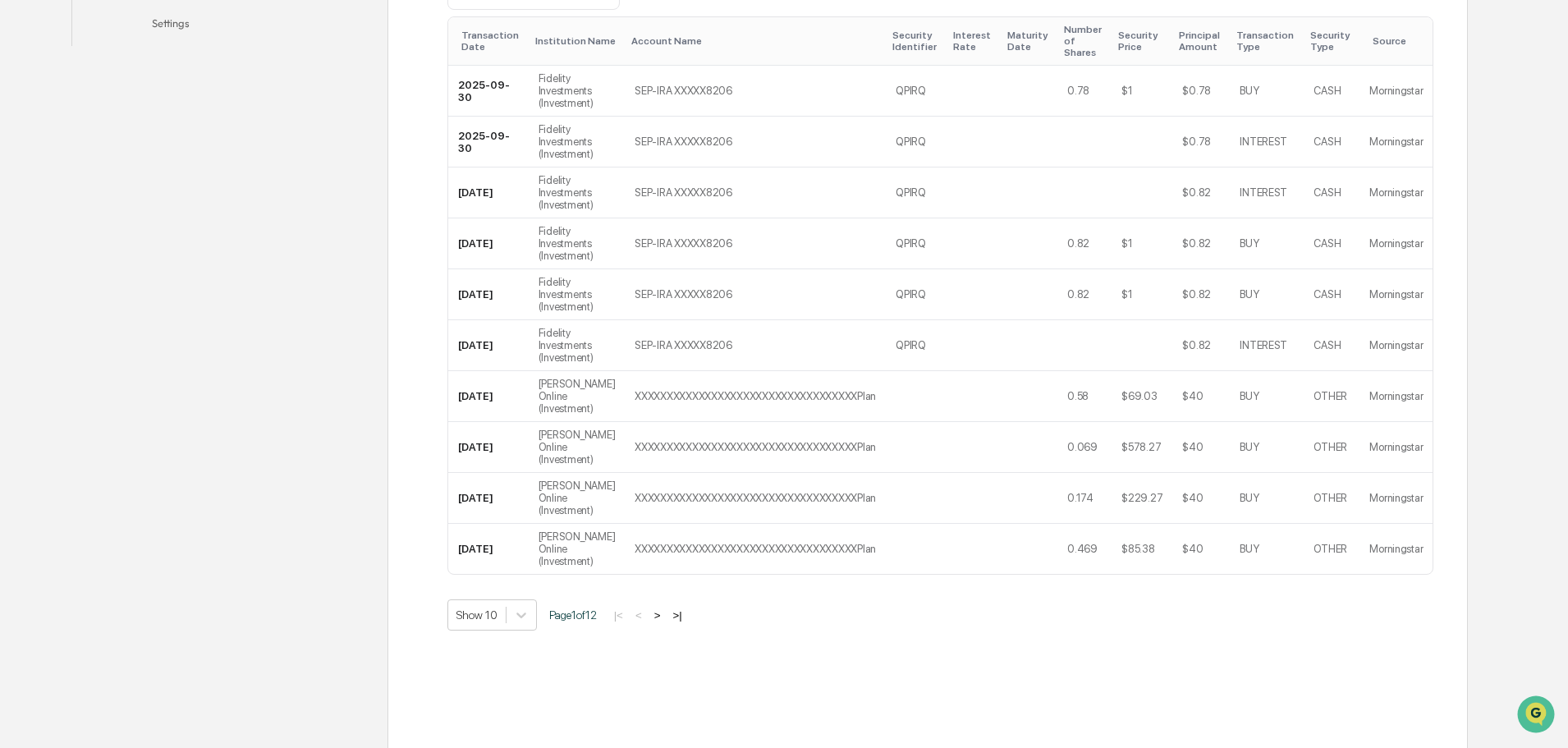
scroll to position [586, 0]
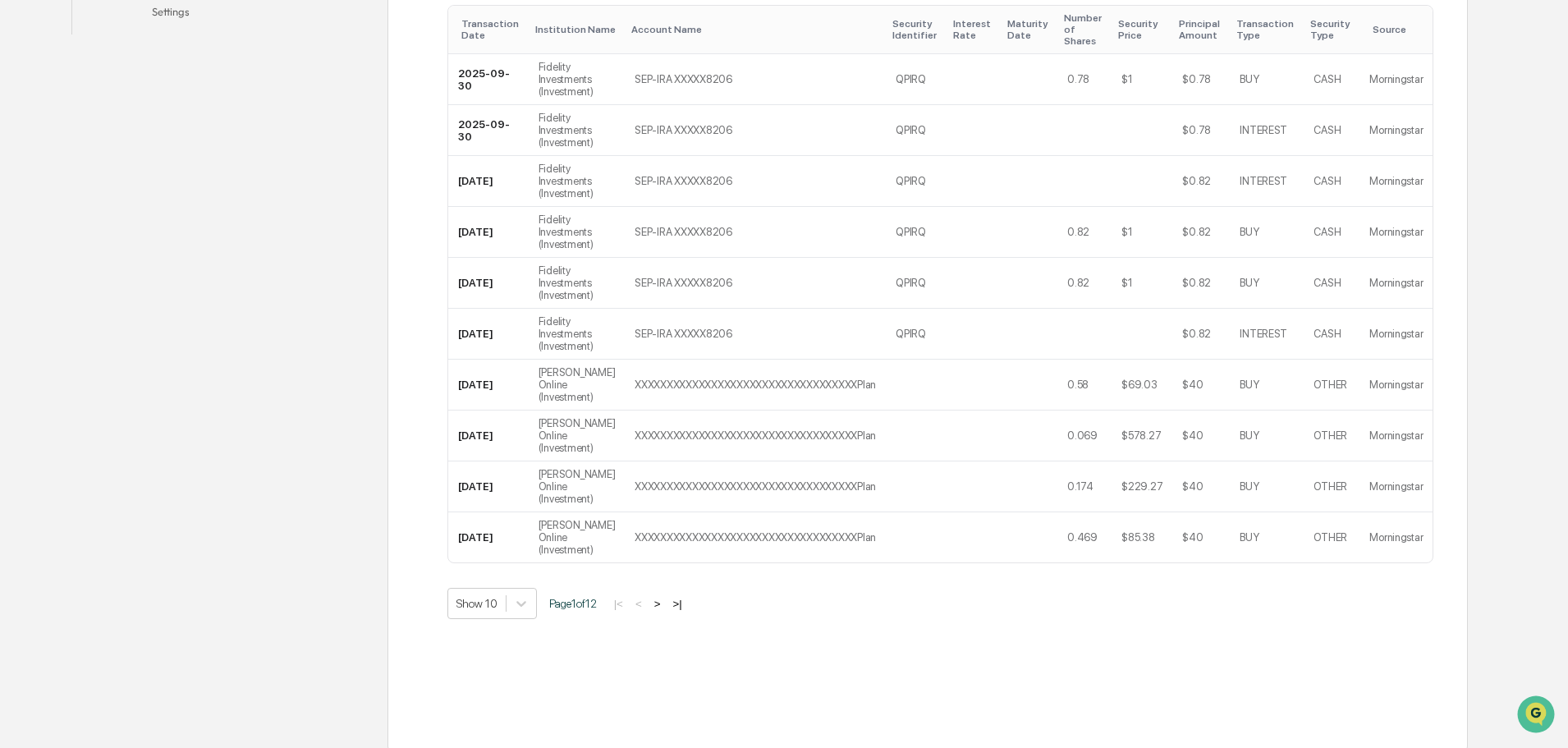
click at [663, 597] on button ">" at bounding box center [657, 604] width 16 height 14
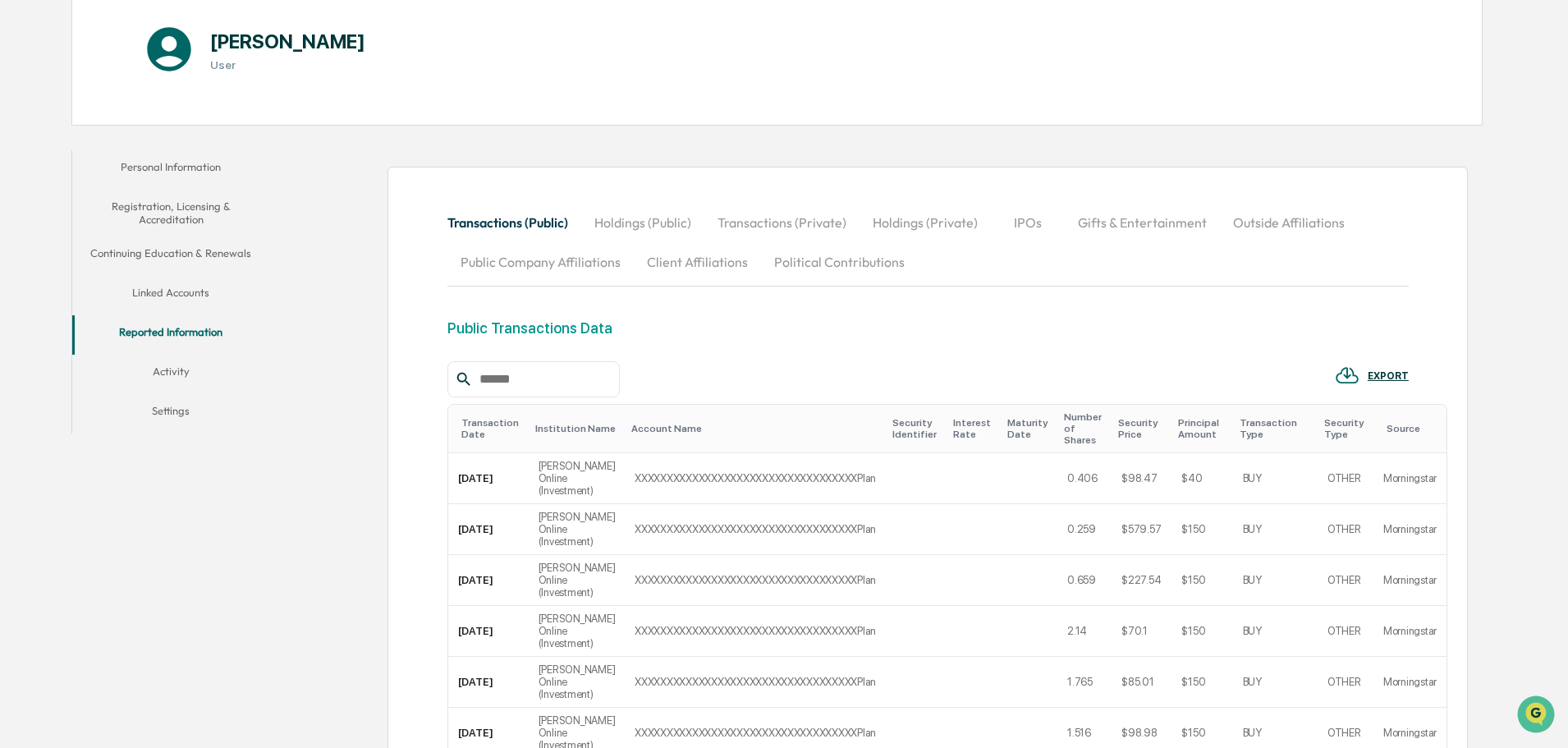
scroll to position [0, 0]
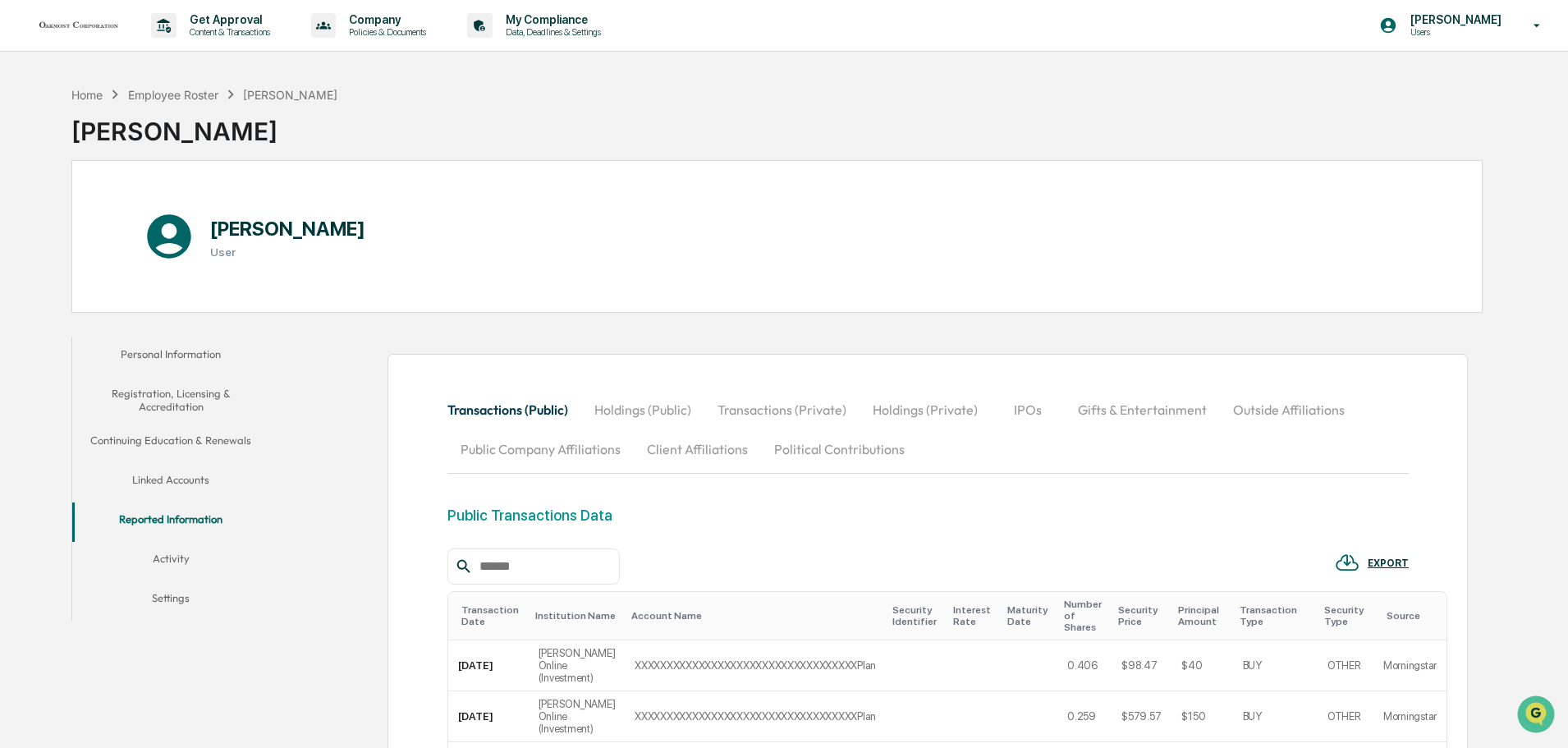
click at [170, 356] on button "Personal Information" at bounding box center [171, 357] width 197 height 39
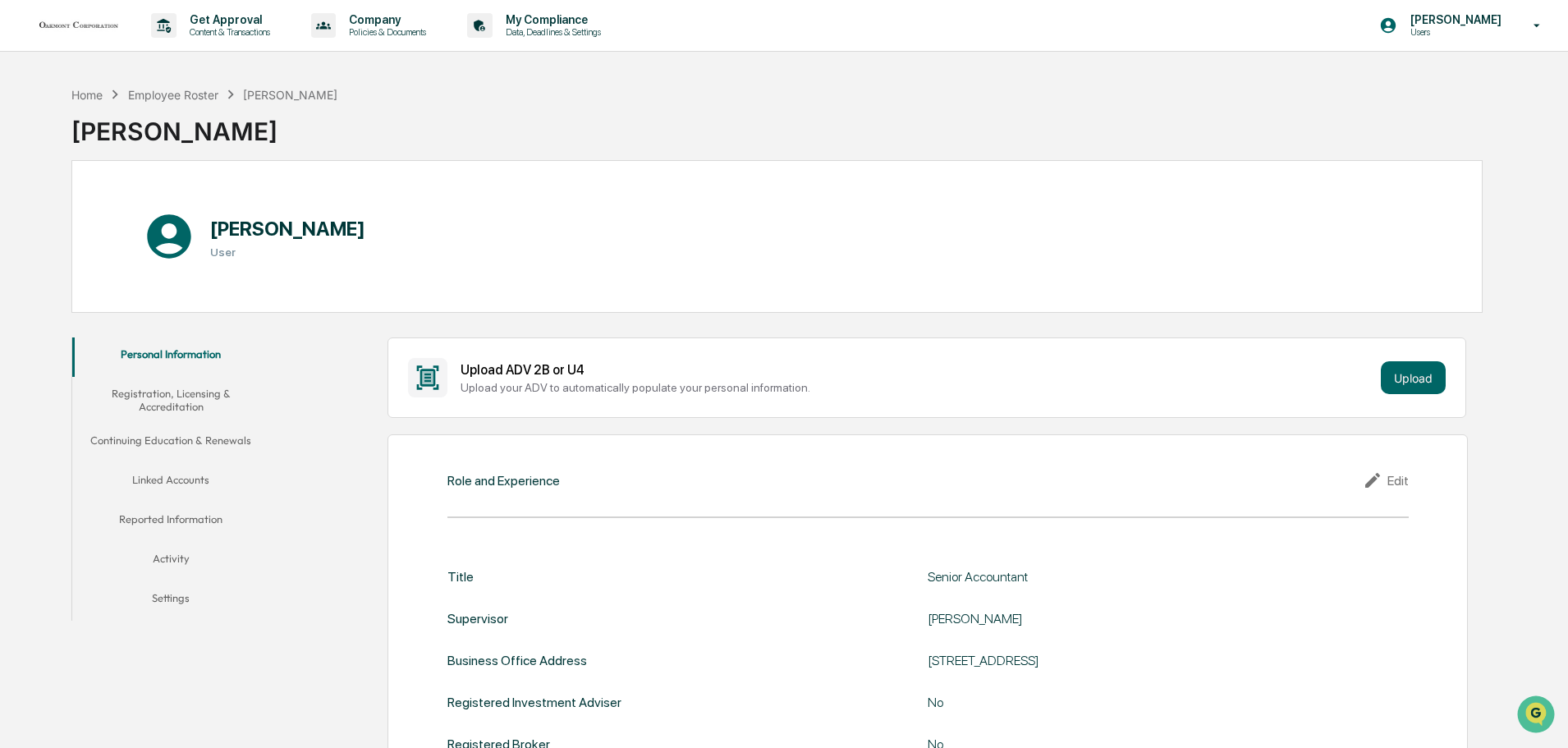
click at [153, 400] on button "Registration, Licensing & Accreditation" at bounding box center [171, 400] width 197 height 47
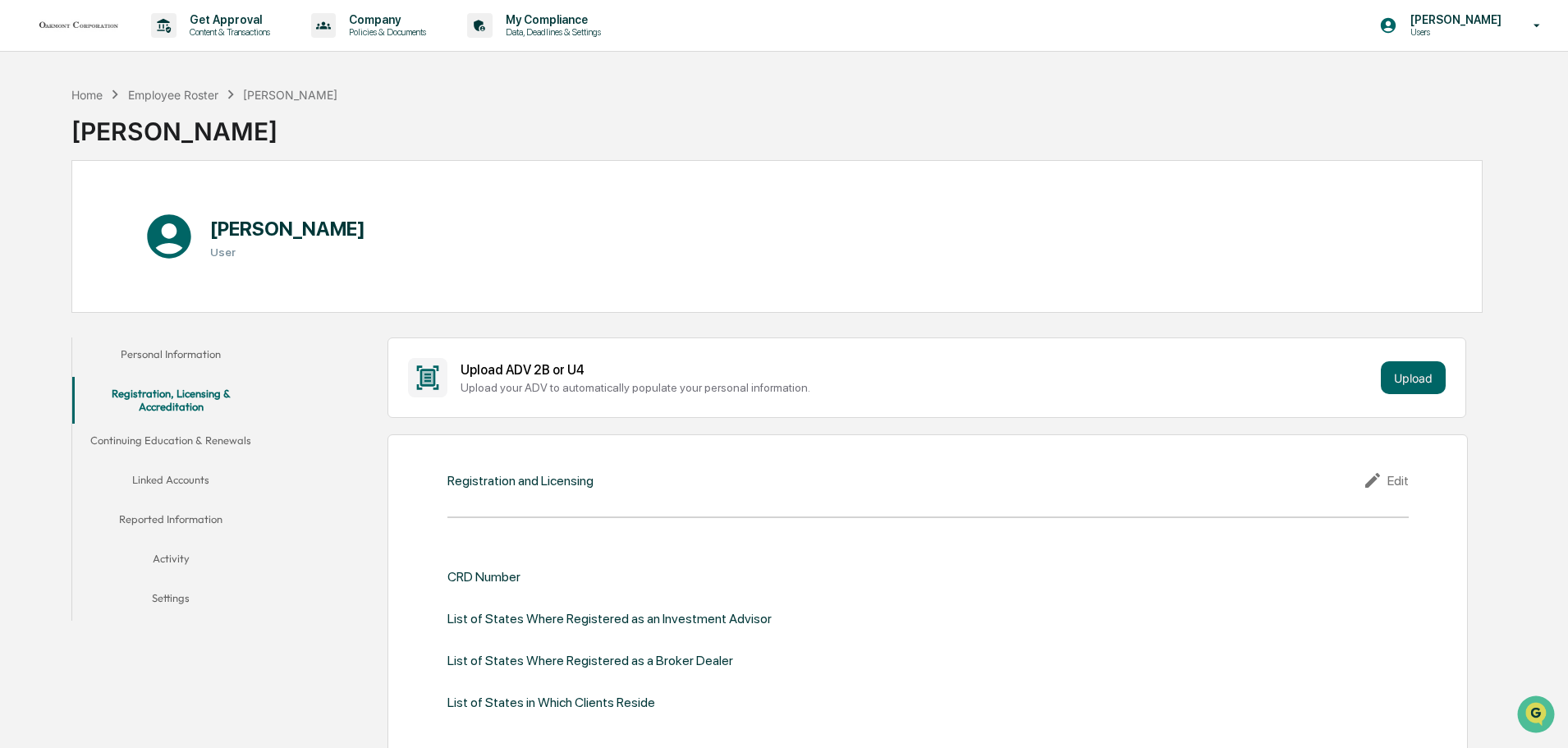
click at [200, 439] on button "Continuing Education & Renewals" at bounding box center [171, 443] width 197 height 39
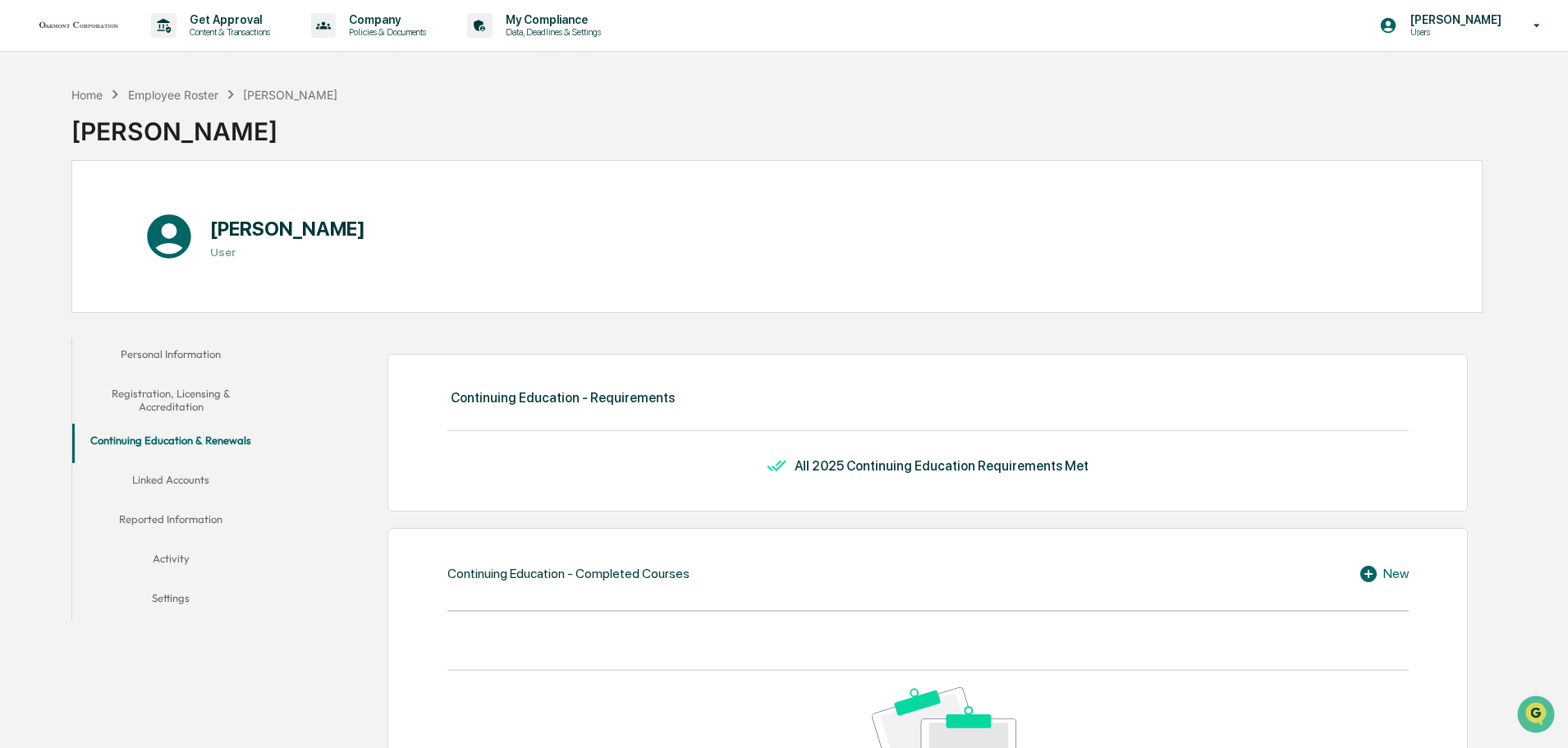
click at [168, 478] on button "Linked Accounts" at bounding box center [171, 482] width 197 height 39
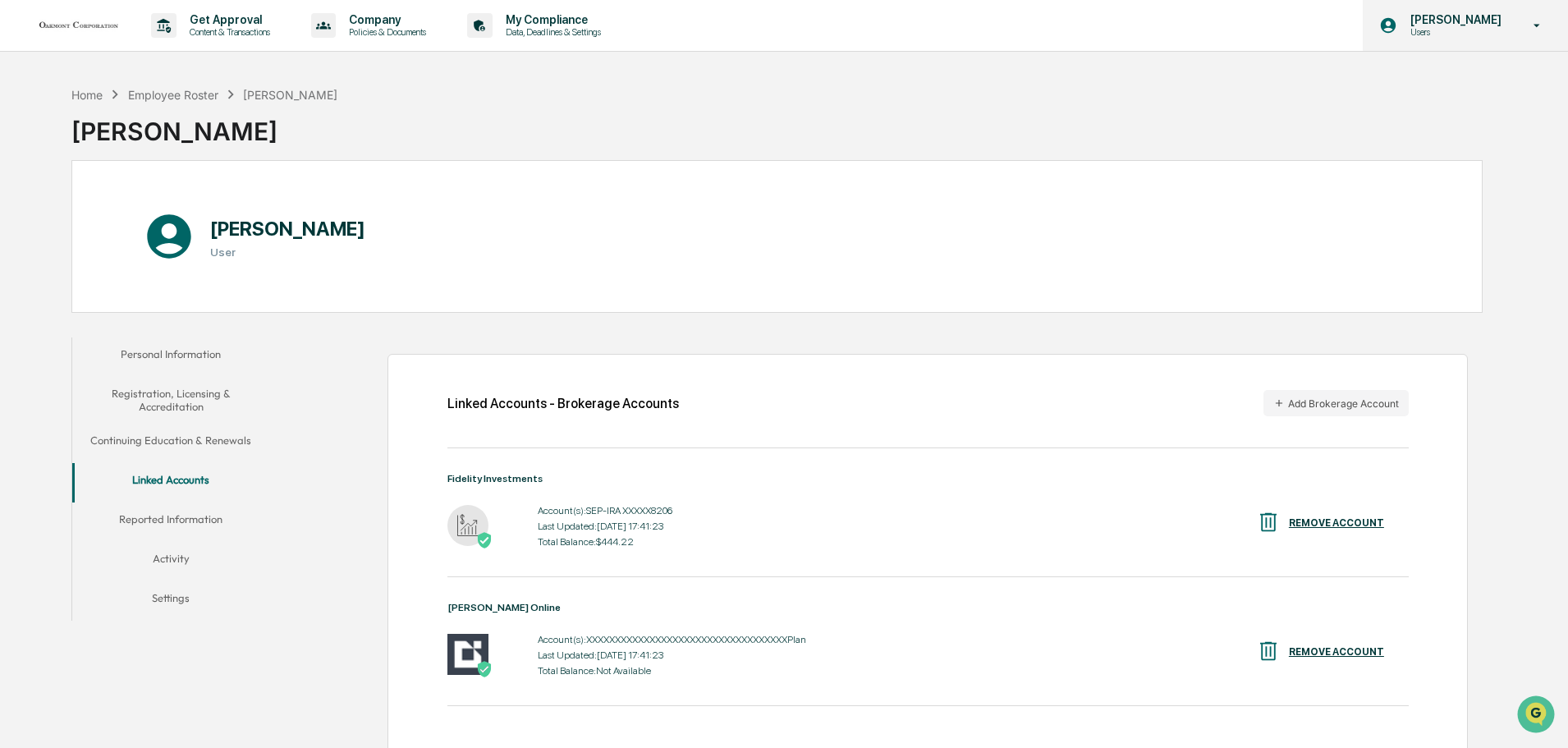
click at [1545, 24] on icon at bounding box center [1538, 26] width 29 height 15
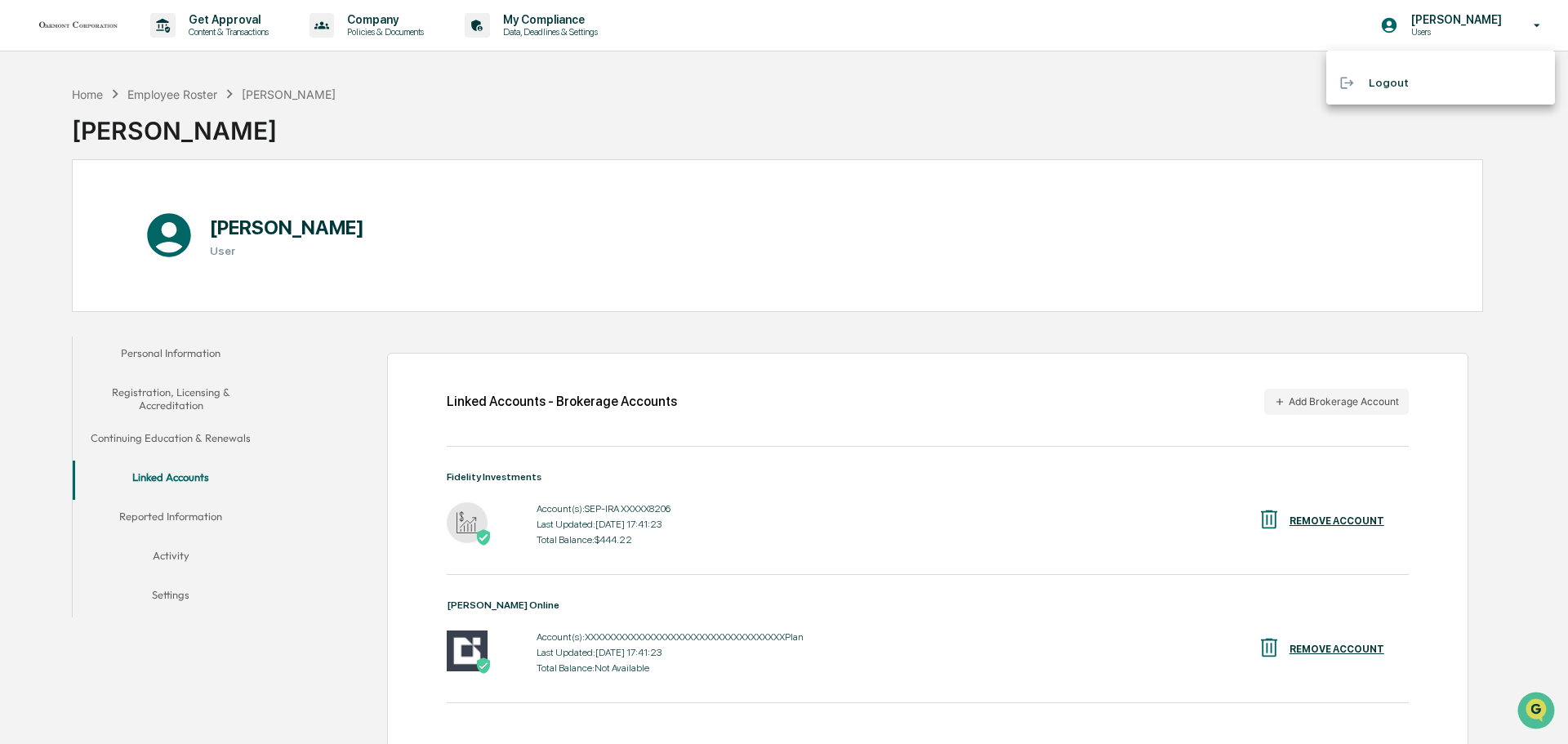
click at [1375, 85] on li "Logout" at bounding box center [1440, 83] width 228 height 30
